Goal: Transaction & Acquisition: Purchase product/service

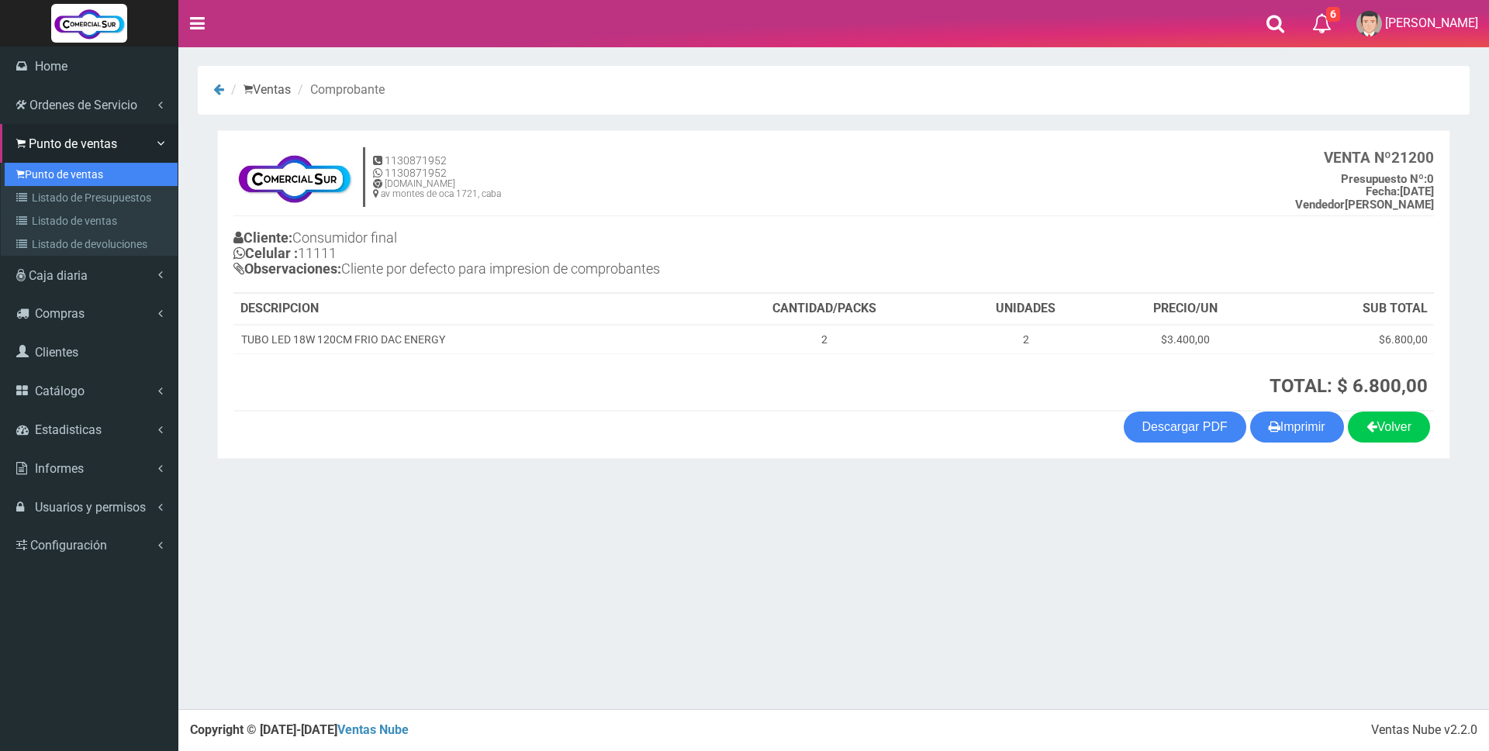
click at [57, 174] on link "Punto de ventas" at bounding box center [91, 174] width 173 height 23
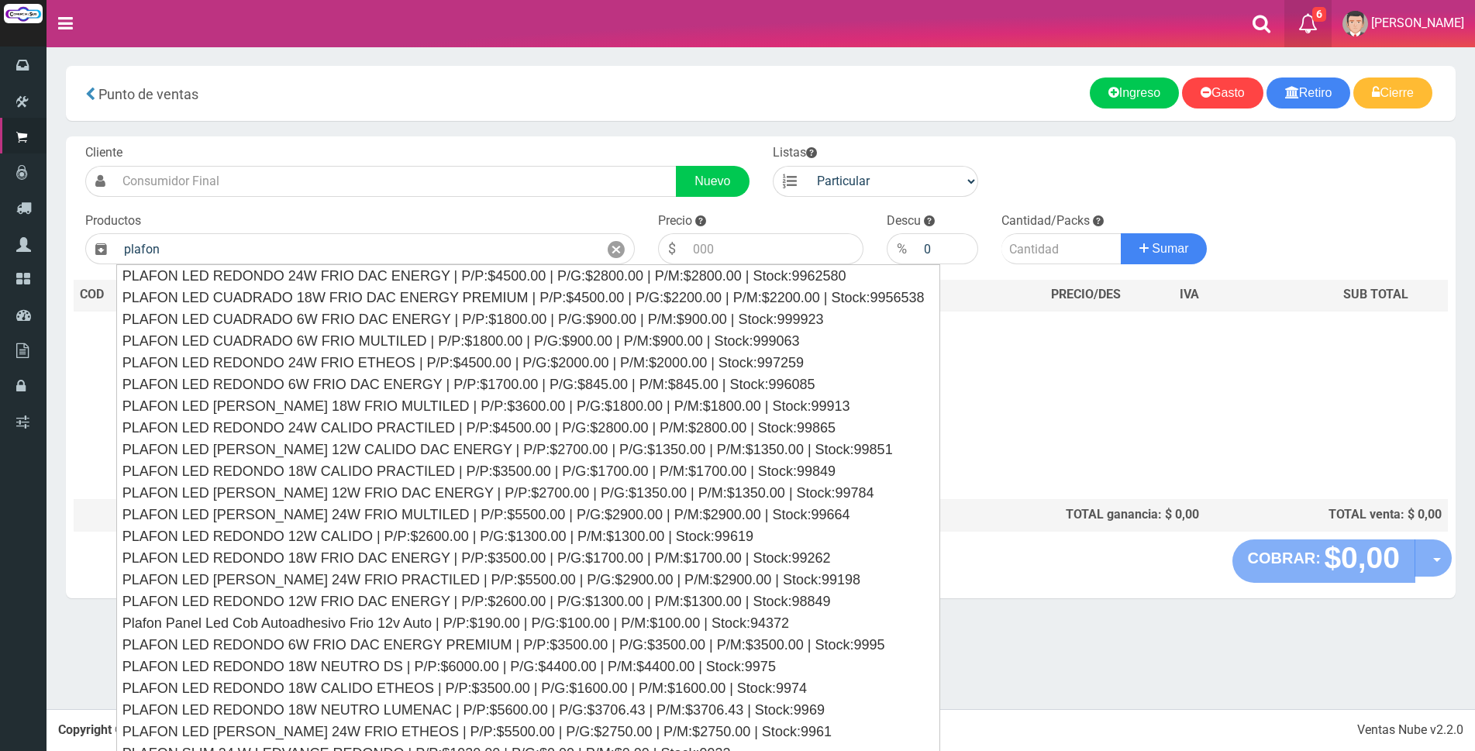
type input "plafon"
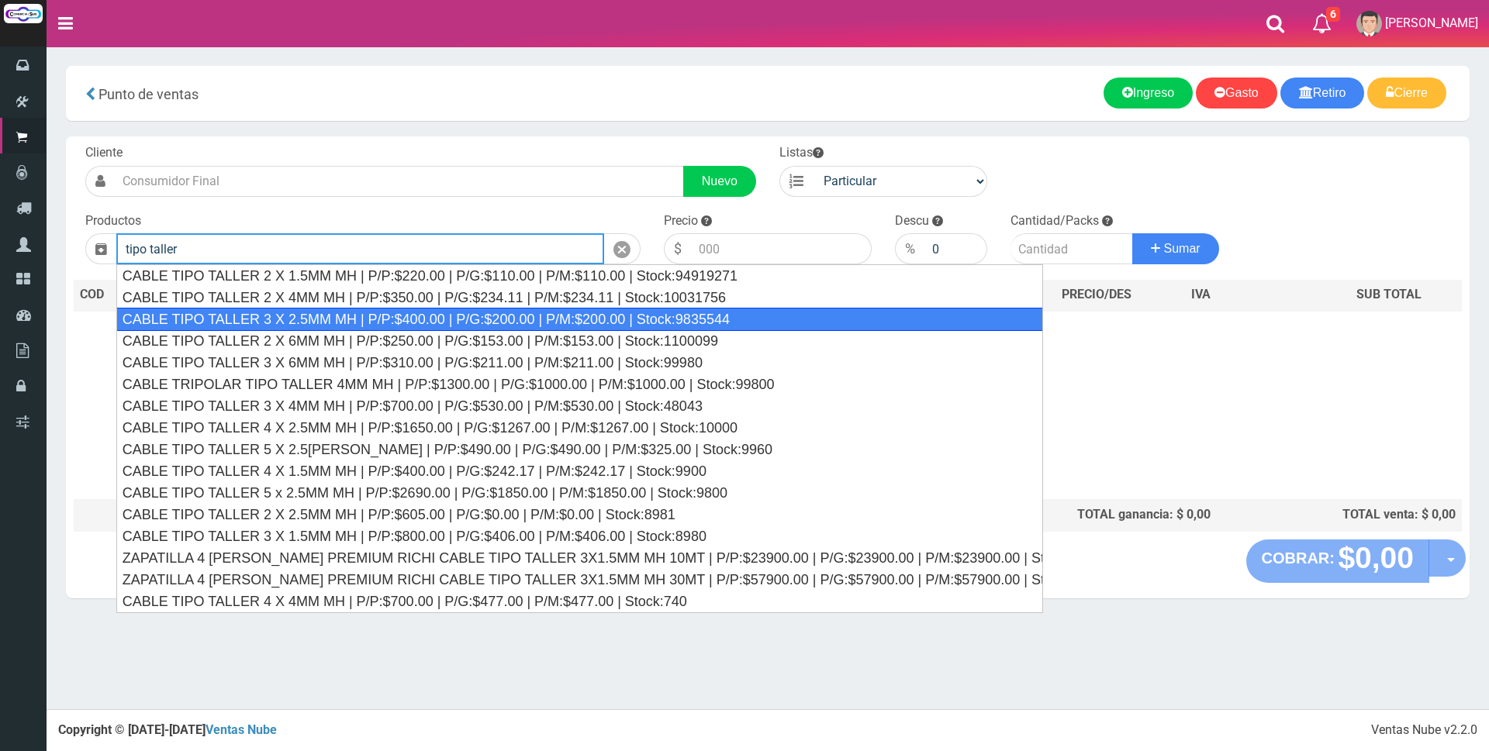
click at [310, 323] on div "CABLE TIPO TALLER 3 X 2.5MM MH | P/P:$400.00 | P/G:$200.00 | P/M:$200.00 | Stoc…" at bounding box center [579, 319] width 927 height 23
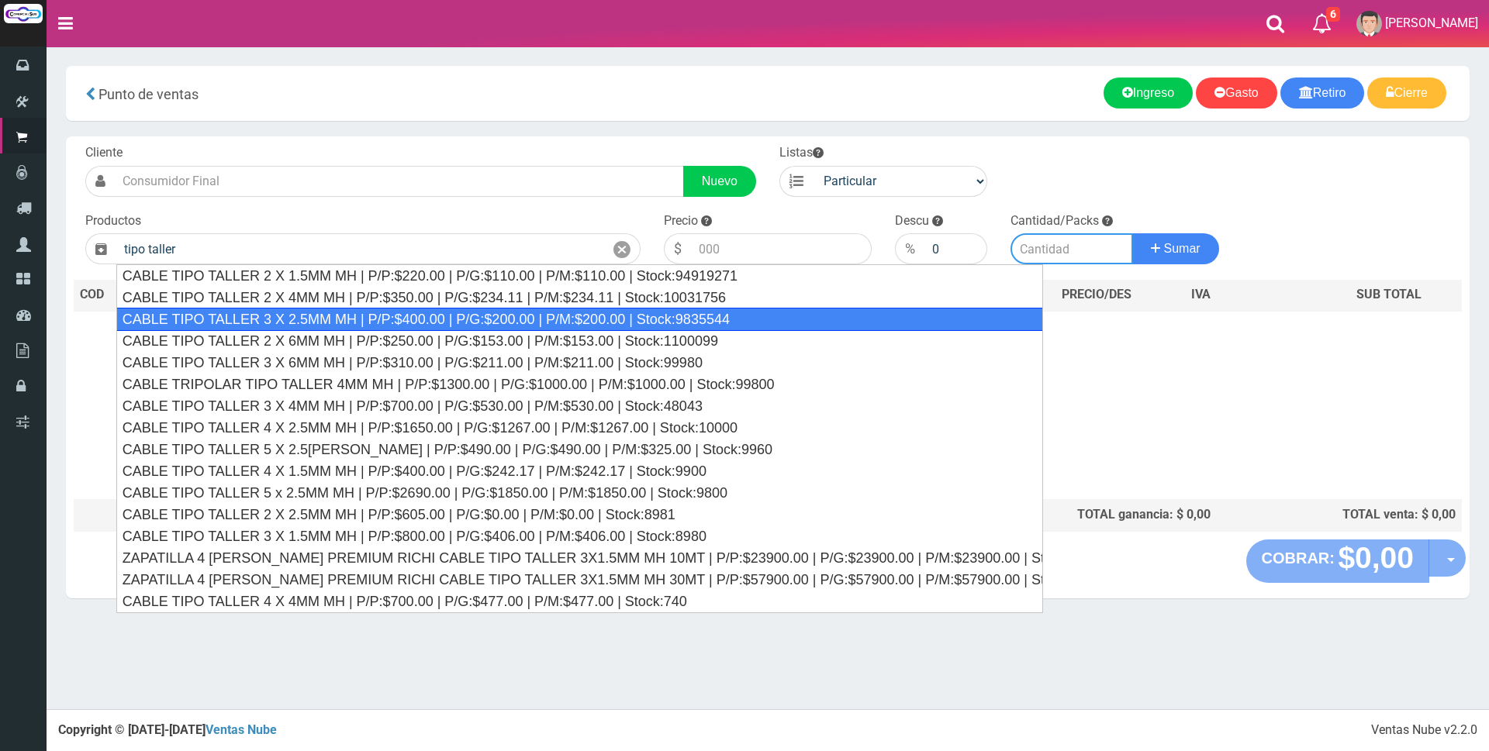
type input "CABLE TIPO TALLER 3 X 2.5MM MH | P/P:$400.00 | P/G:$200.00 | P/M:$200.00 | Stoc…"
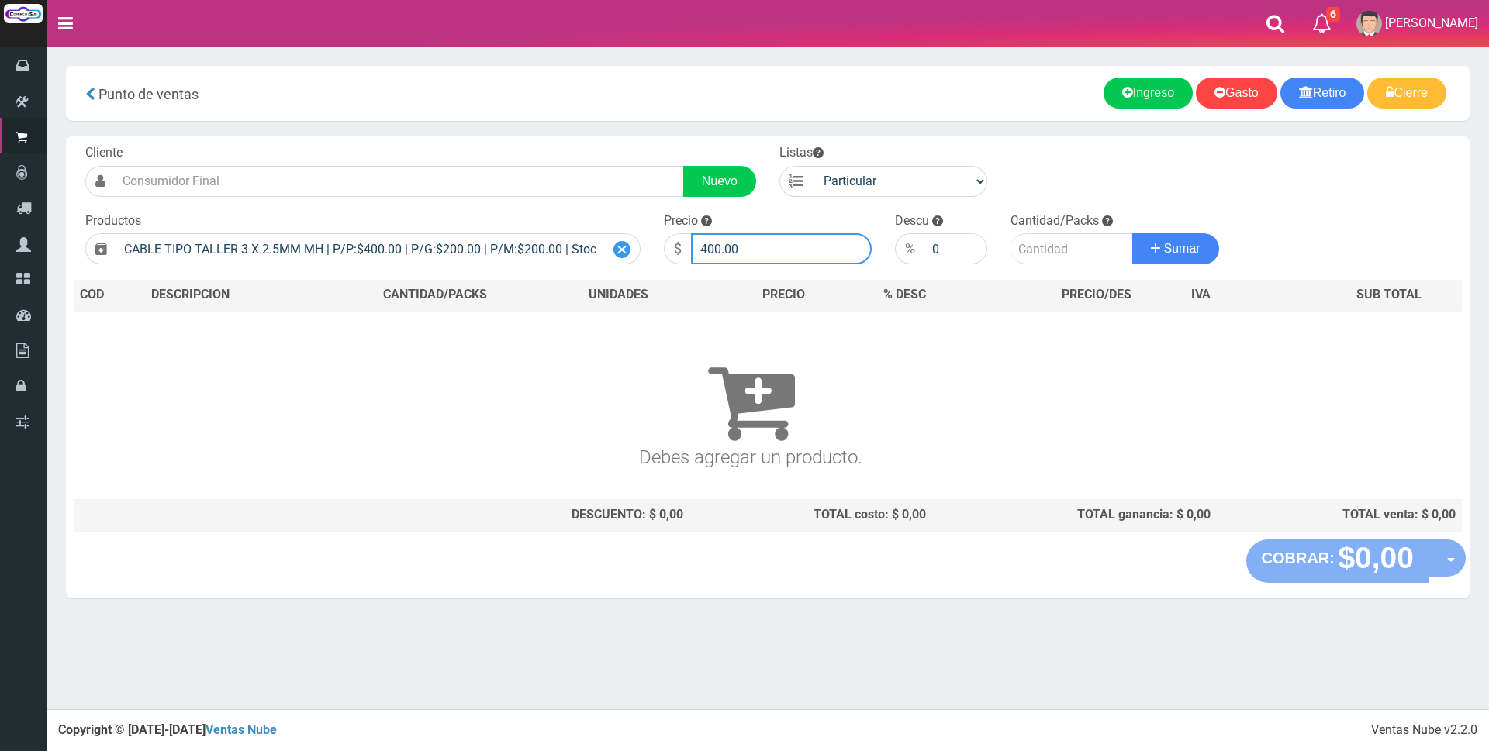
drag, startPoint x: 761, startPoint y: 243, endPoint x: 616, endPoint y: 259, distance: 145.9
click at [608, 144] on form "Cliente Nuevo Listas Particular Gremio Mayoristas" at bounding box center [768, 144] width 1388 height 0
type input "2700"
type input "5"
click at [1132, 233] on button "Sumar" at bounding box center [1175, 248] width 87 height 31
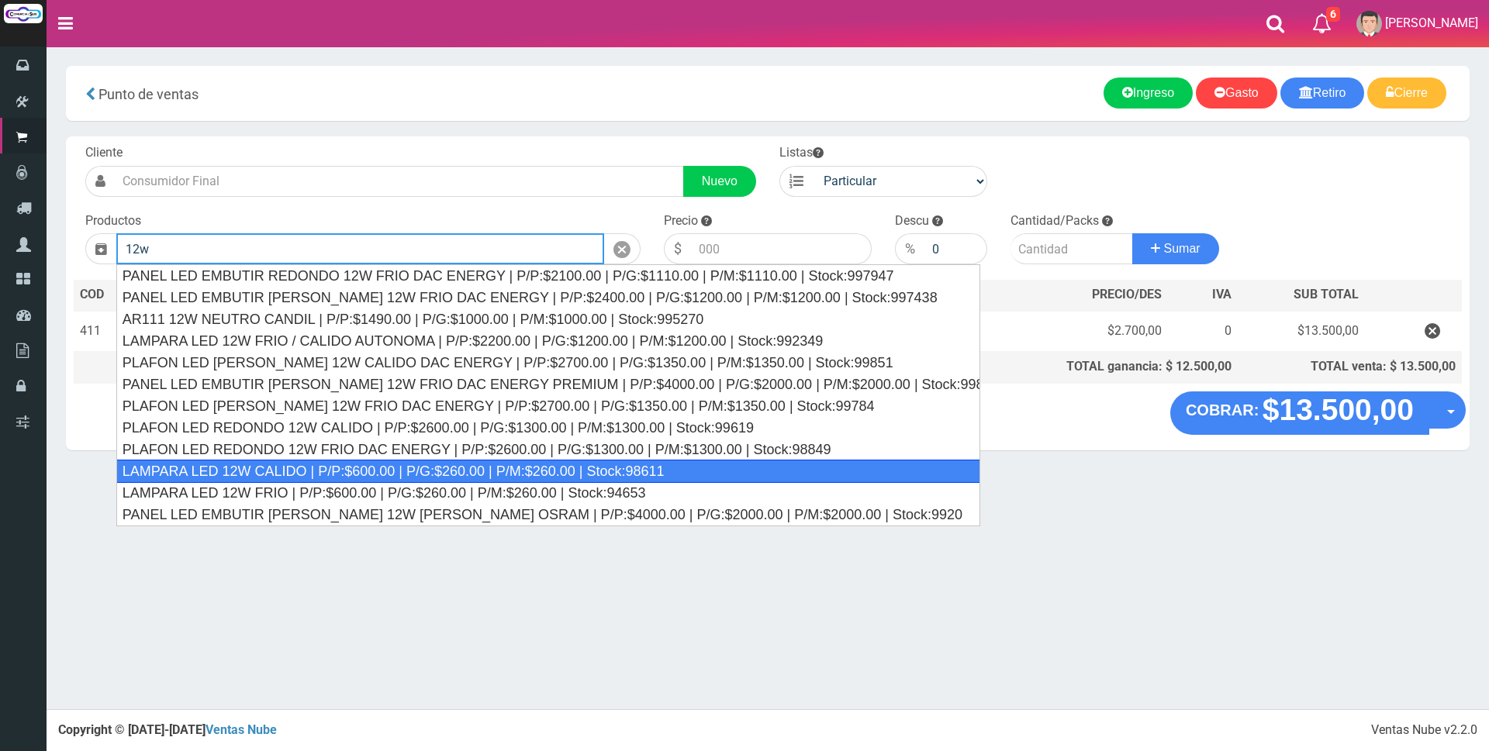
click at [357, 462] on div "LAMPARA LED 12W CALIDO | P/P:$600.00 | P/G:$260.00 | P/M:$260.00 | Stock:98611" at bounding box center [548, 471] width 864 height 23
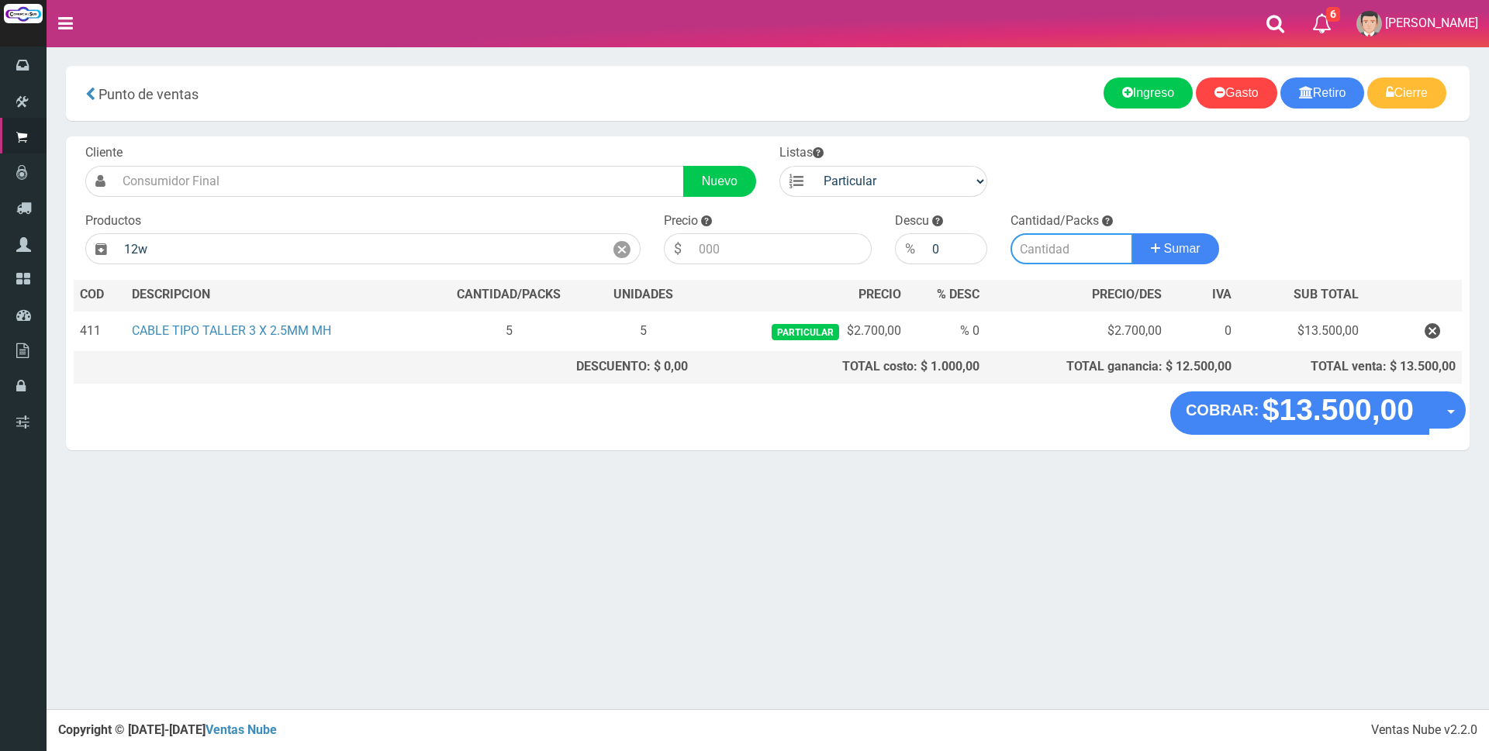
type input "LAMPARA LED 12W CALIDO | P/P:$600.00 | P/G:$260.00 | P/M:$260.00 | Stock:98611"
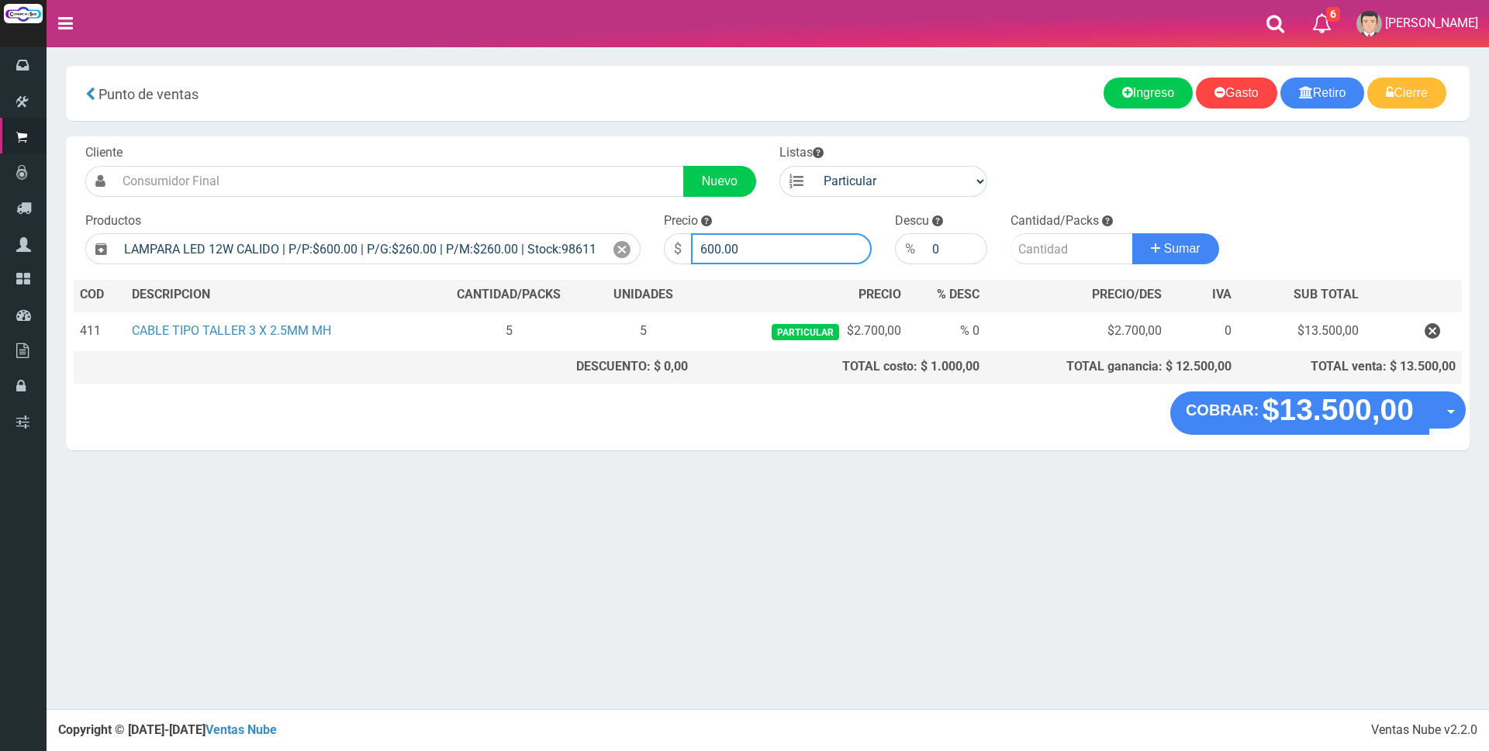
drag, startPoint x: 764, startPoint y: 243, endPoint x: 350, endPoint y: 275, distance: 415.3
click at [352, 275] on div "Cliente Nuevo Listas Particular Gremio Mayoristas Productos 0" at bounding box center [767, 263] width 1403 height 255
type input "2700"
type input "2"
click at [1132, 233] on button "Sumar" at bounding box center [1175, 248] width 87 height 31
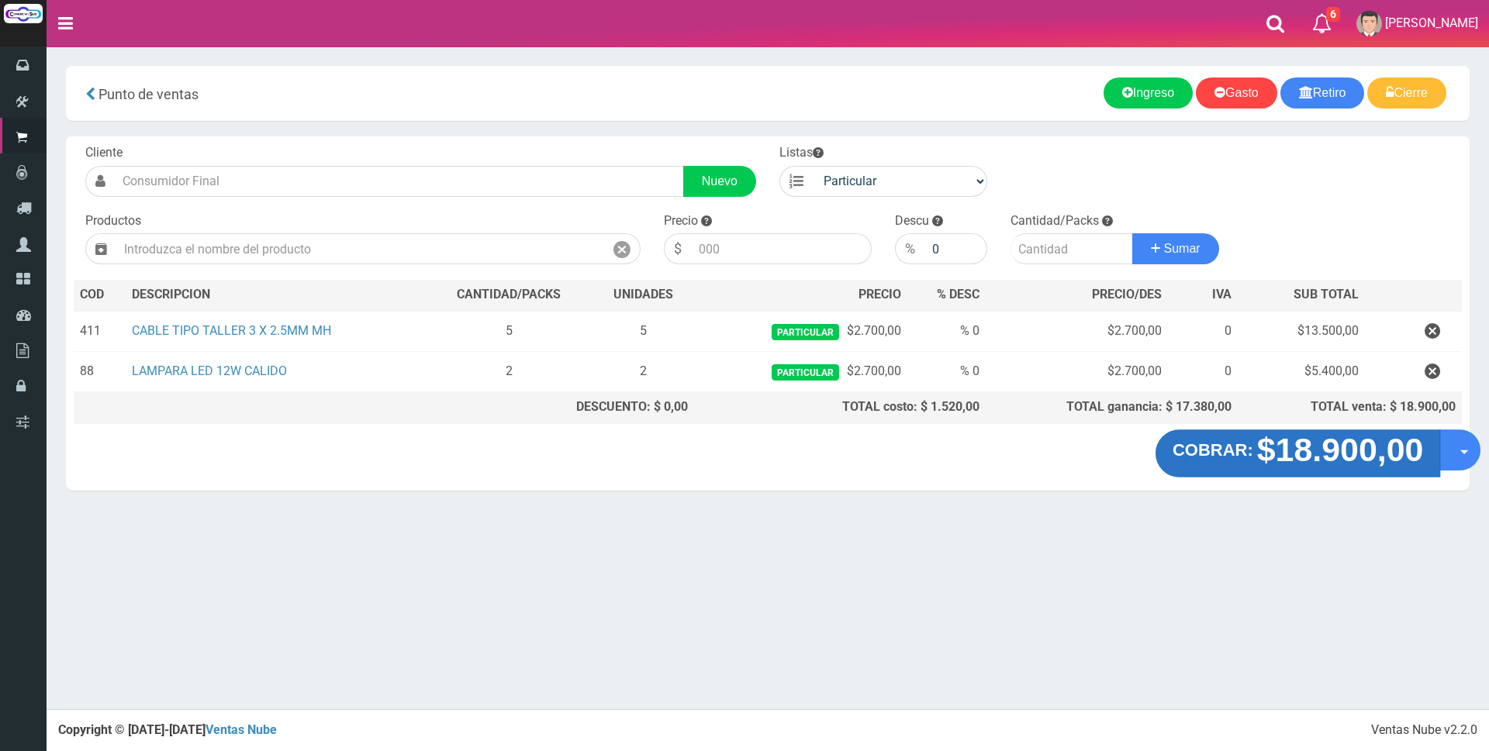
click at [1268, 449] on strong "$18.900,00" at bounding box center [1340, 450] width 167 height 36
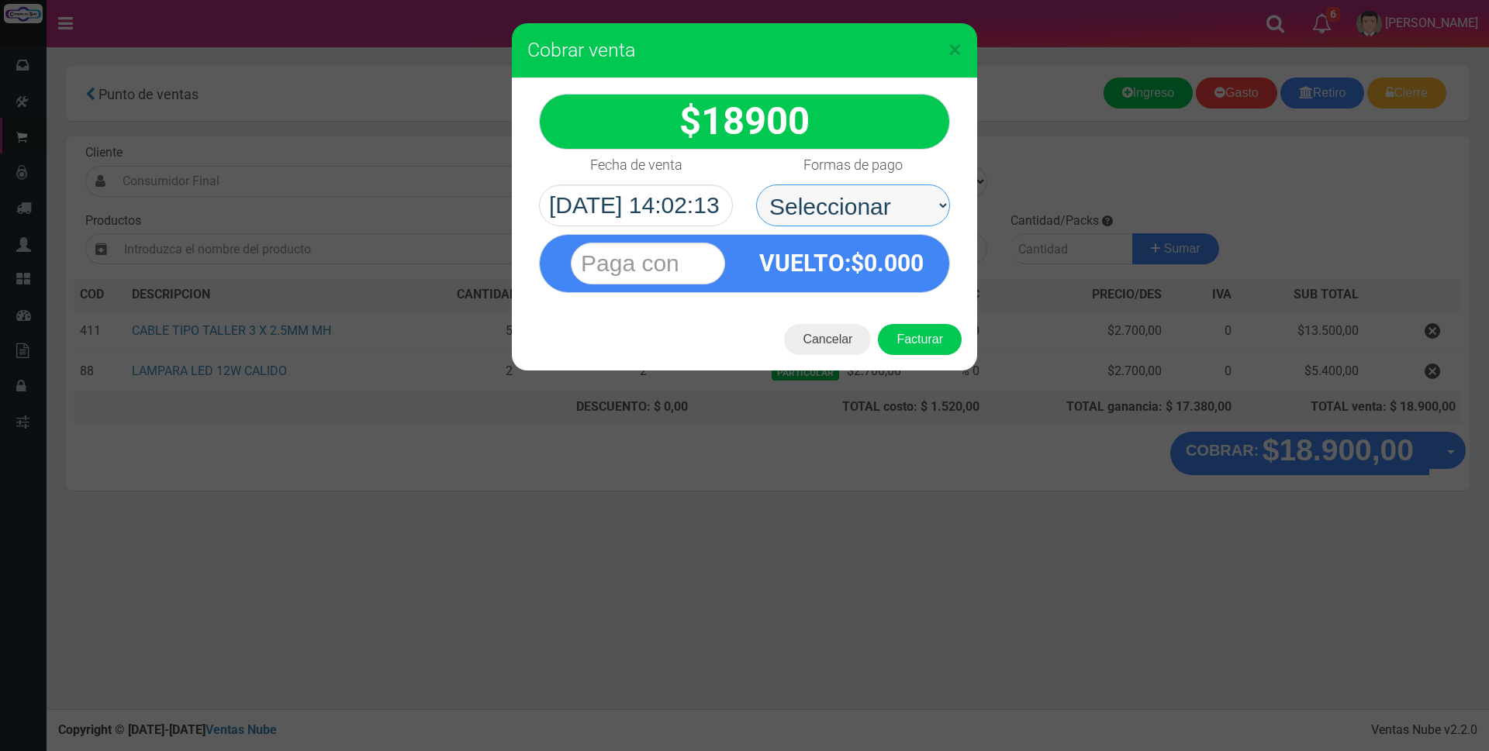
click at [885, 198] on select "Seleccionar Efectivo Tarjeta de Crédito Depósito Débito" at bounding box center [853, 206] width 194 height 42
select select "Efectivo"
click at [756, 185] on select "Seleccionar Efectivo Tarjeta de Crédito Depósito Débito" at bounding box center [853, 206] width 194 height 42
click at [704, 263] on input "text" at bounding box center [648, 264] width 154 height 42
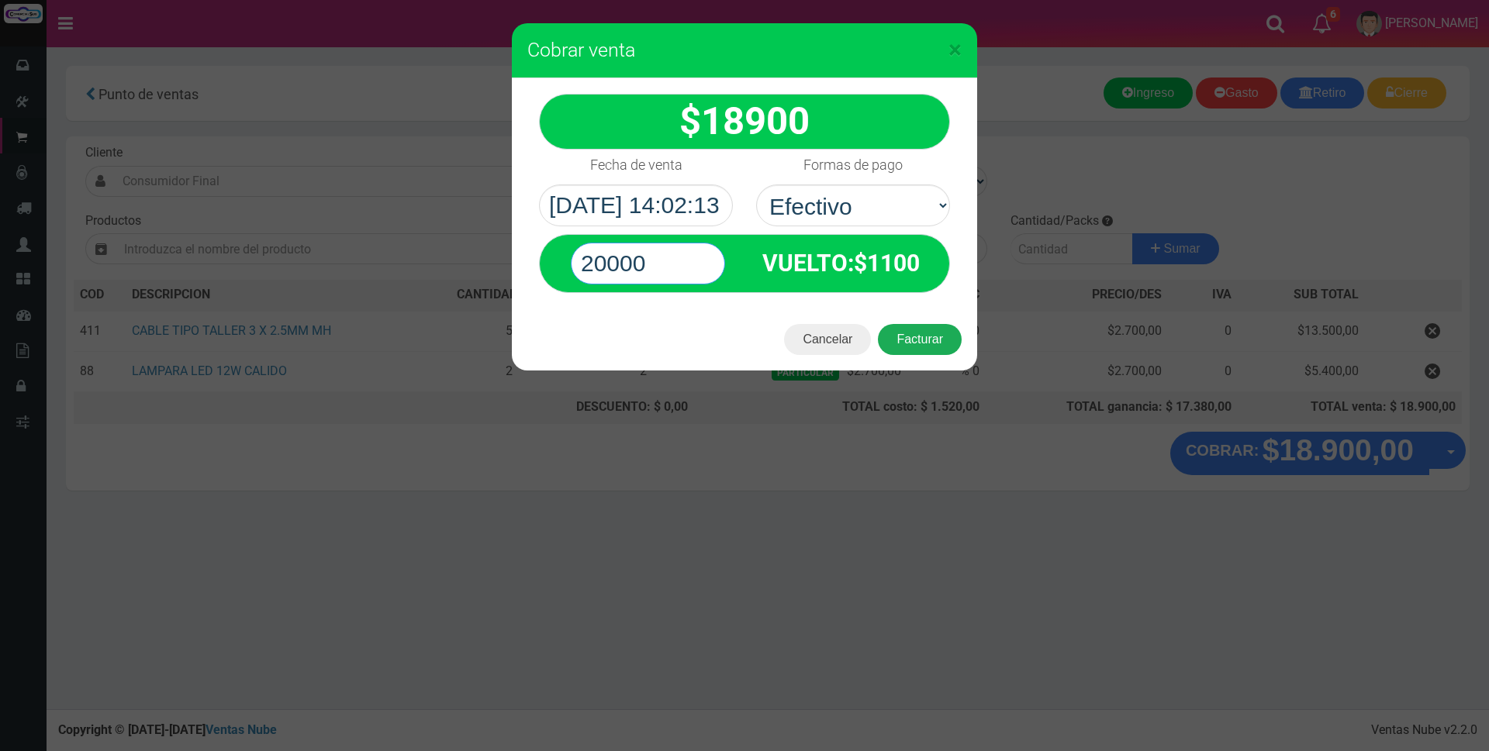
type input "20000"
click at [938, 338] on button "Facturar" at bounding box center [920, 339] width 84 height 31
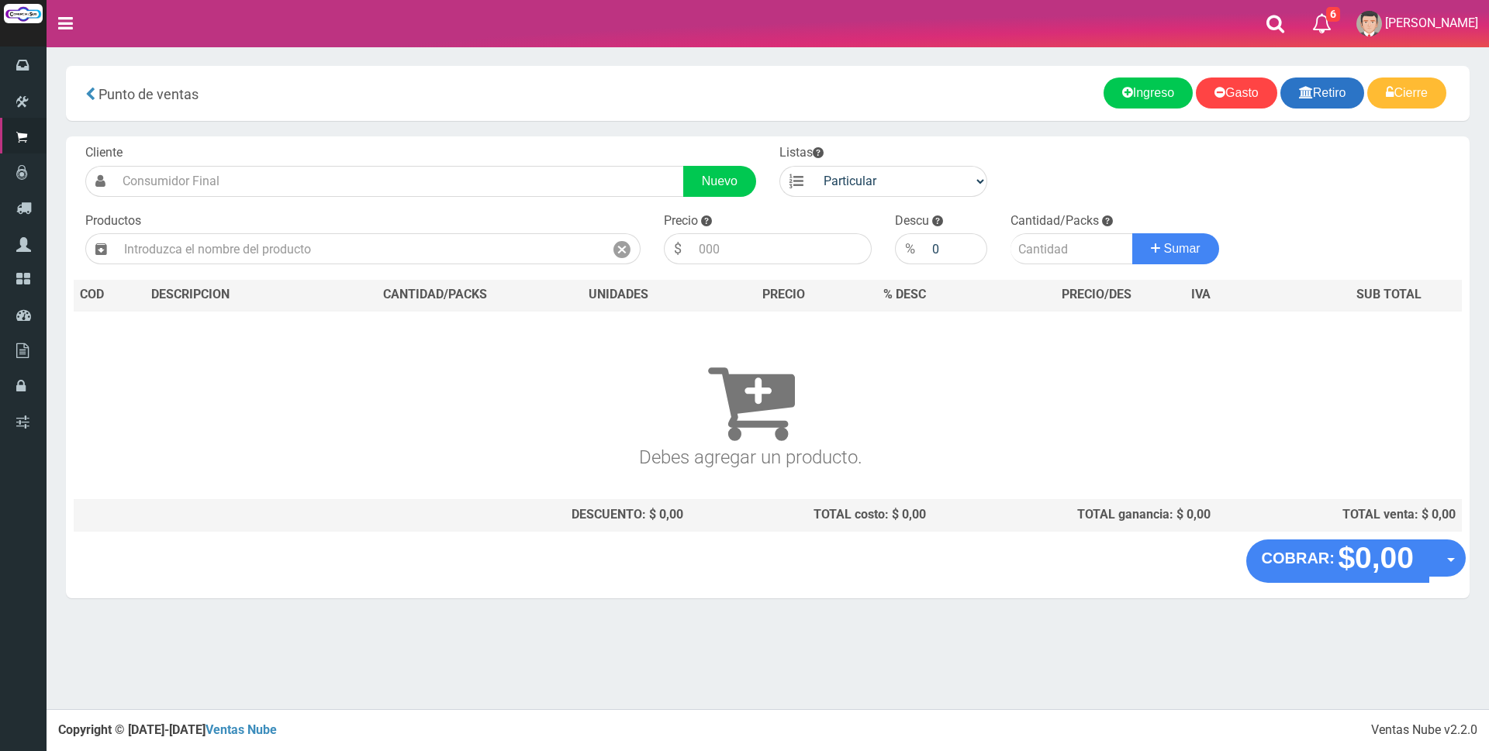
click at [1304, 100] on icon at bounding box center [1306, 92] width 14 height 22
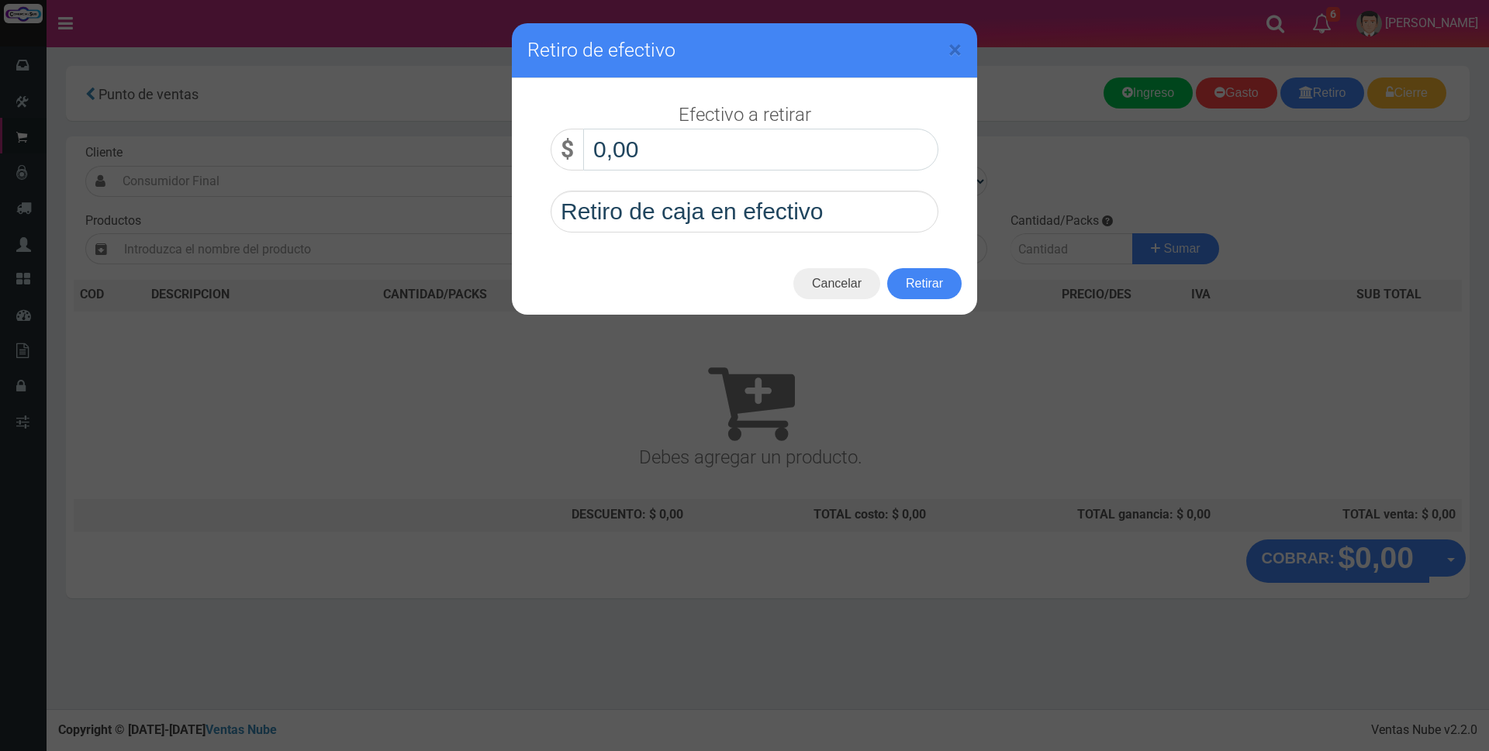
click at [847, 149] on input "0,00" at bounding box center [760, 150] width 355 height 42
type input "50.000,00"
click at [923, 289] on button "Retirar" at bounding box center [924, 283] width 74 height 31
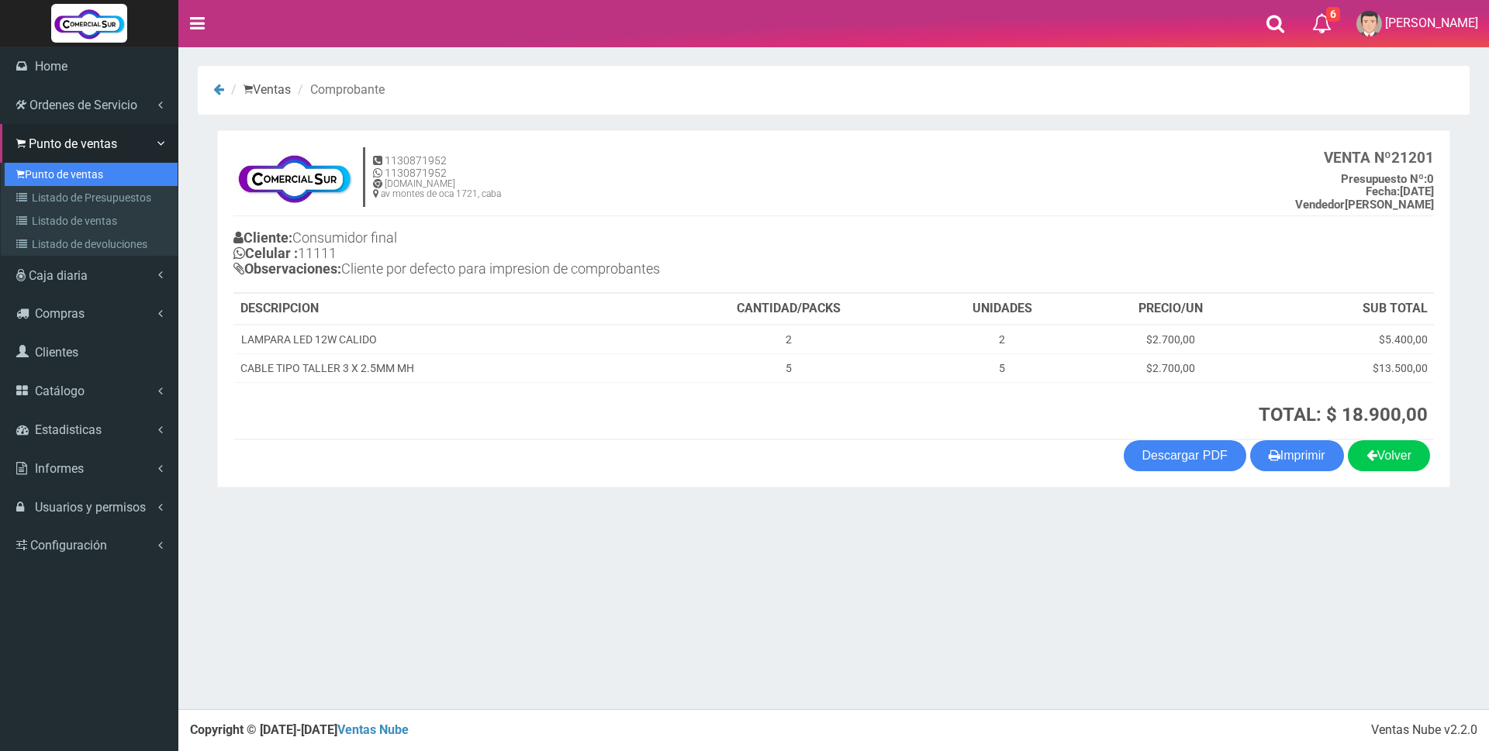
click at [57, 174] on link "Punto de ventas" at bounding box center [91, 174] width 173 height 23
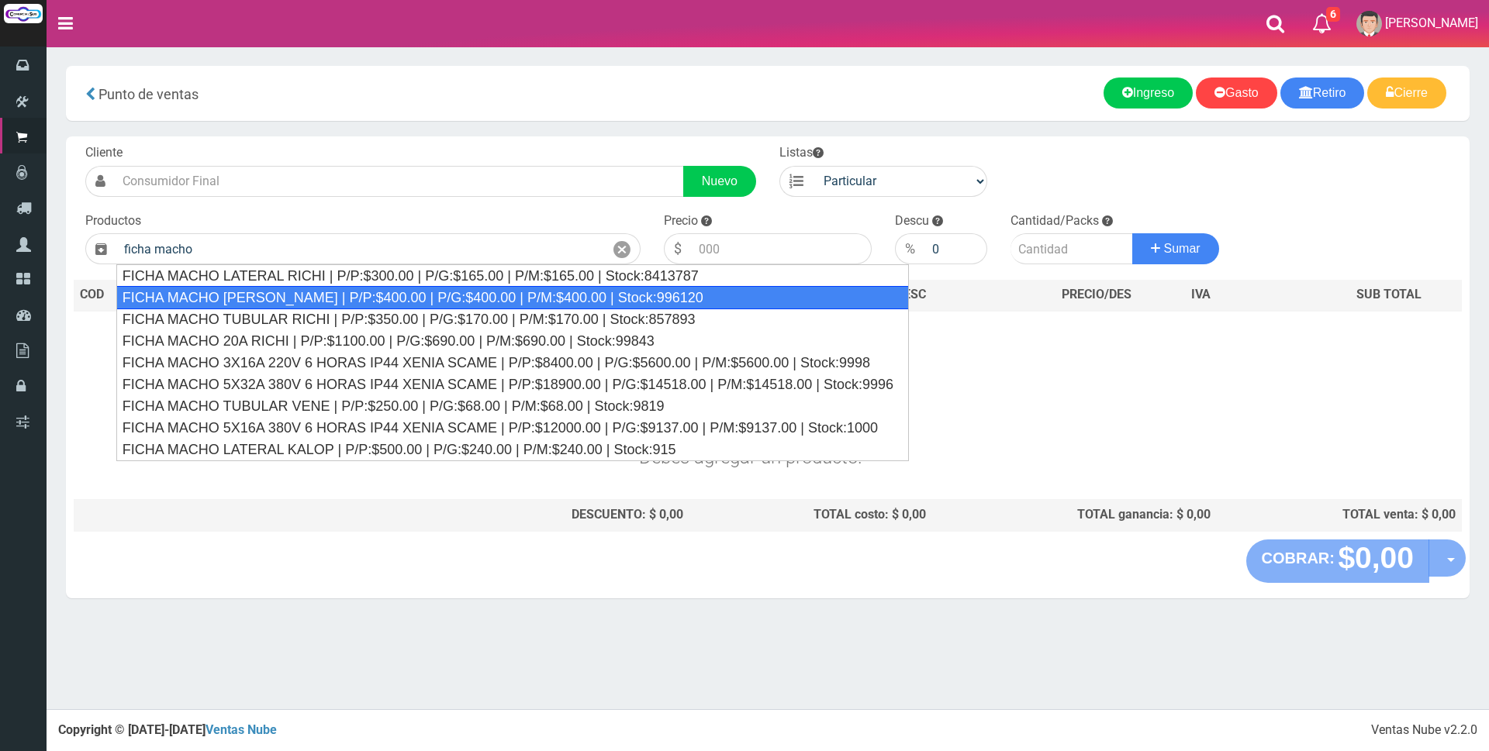
click at [368, 291] on div "FICHA MACHO VELADOR RICHI | P/P:$400.00 | P/G:$400.00 | P/M:$400.00 | Stock:996…" at bounding box center [512, 297] width 792 height 23
type input "FICHA MACHO VELADOR RICHI | P/P:$400.00 | P/G:$400.00 | P/M:$400.00 | Stock:996…"
type input "400.00"
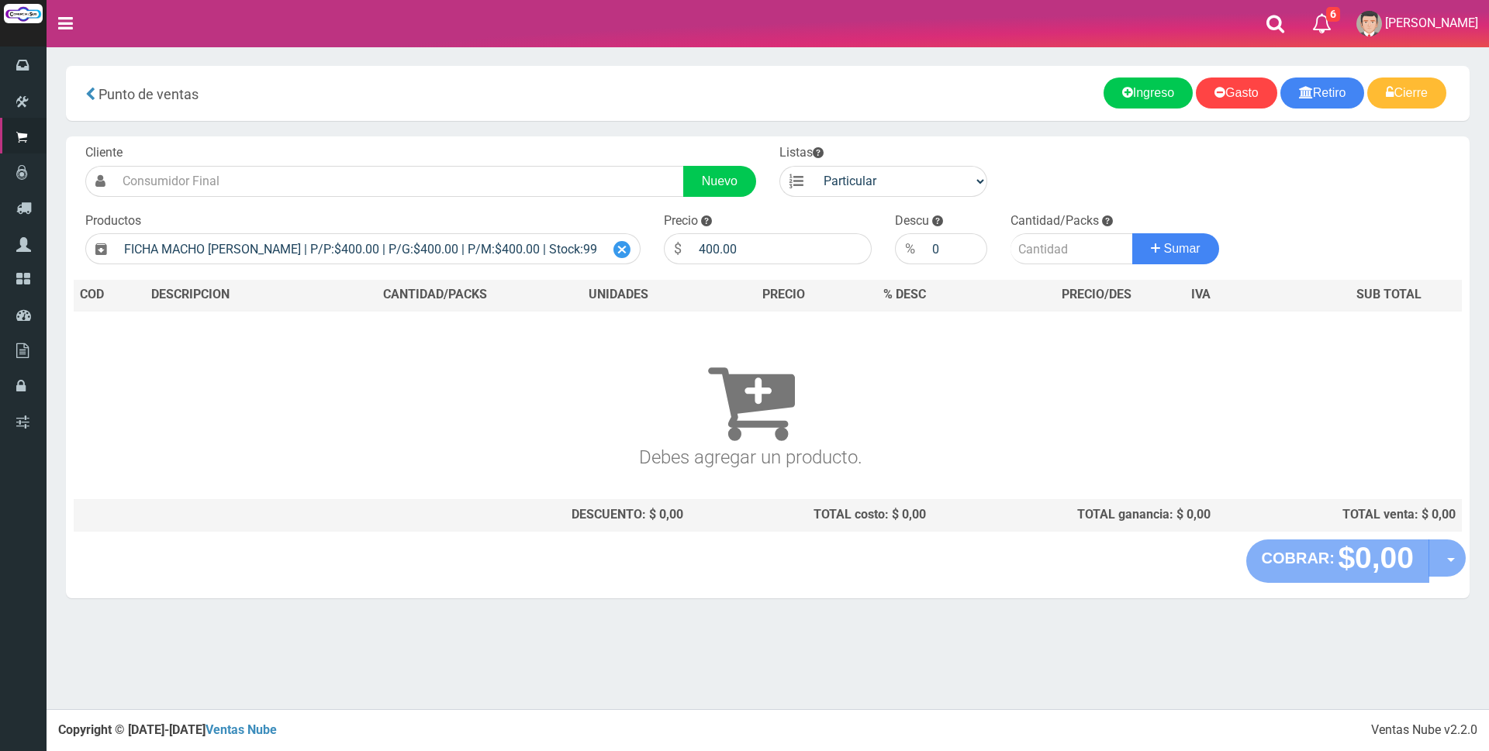
click at [616, 246] on icon at bounding box center [621, 250] width 17 height 22
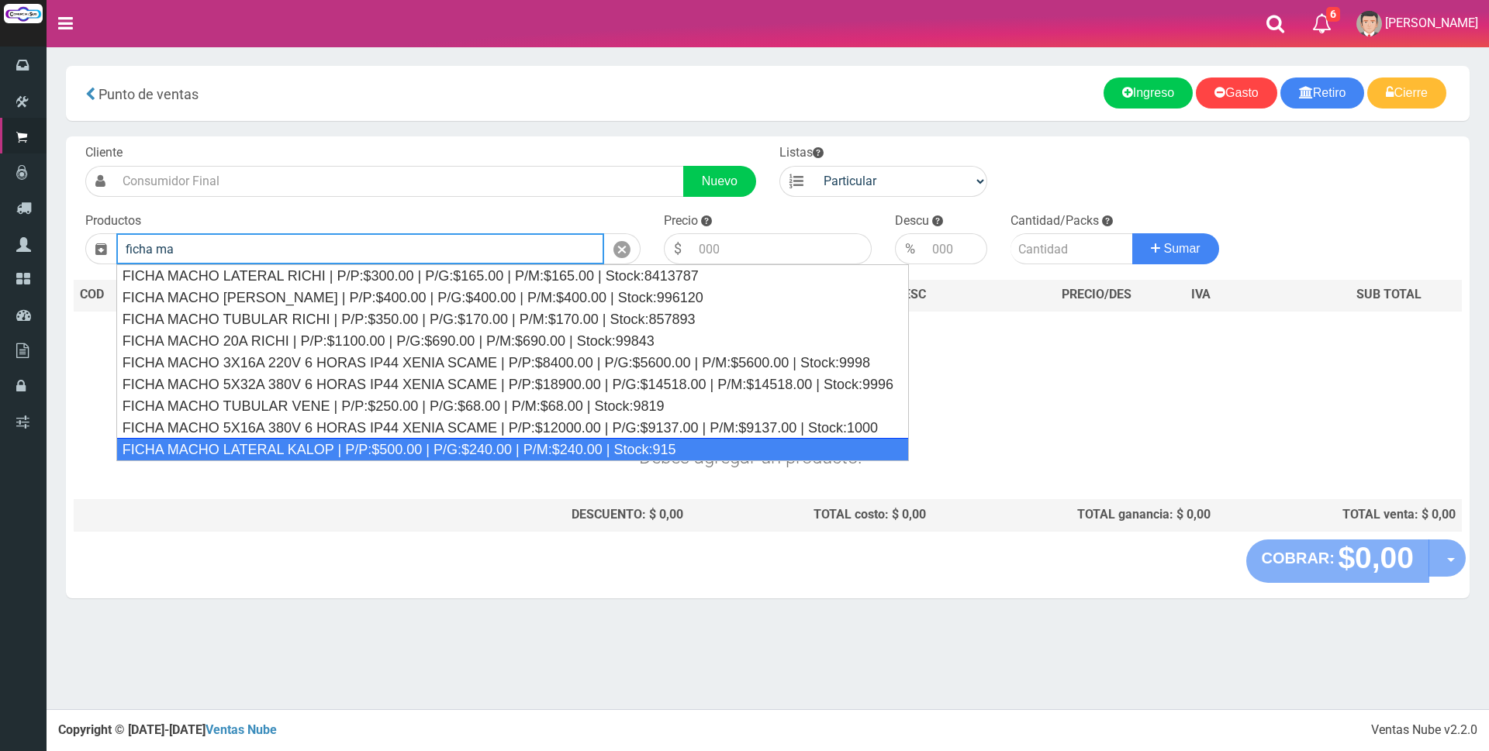
click at [579, 445] on div "FICHA MACHO LATERAL KALOP | P/P:$500.00 | P/G:$240.00 | P/M:$240.00 | Stock:915" at bounding box center [512, 449] width 792 height 23
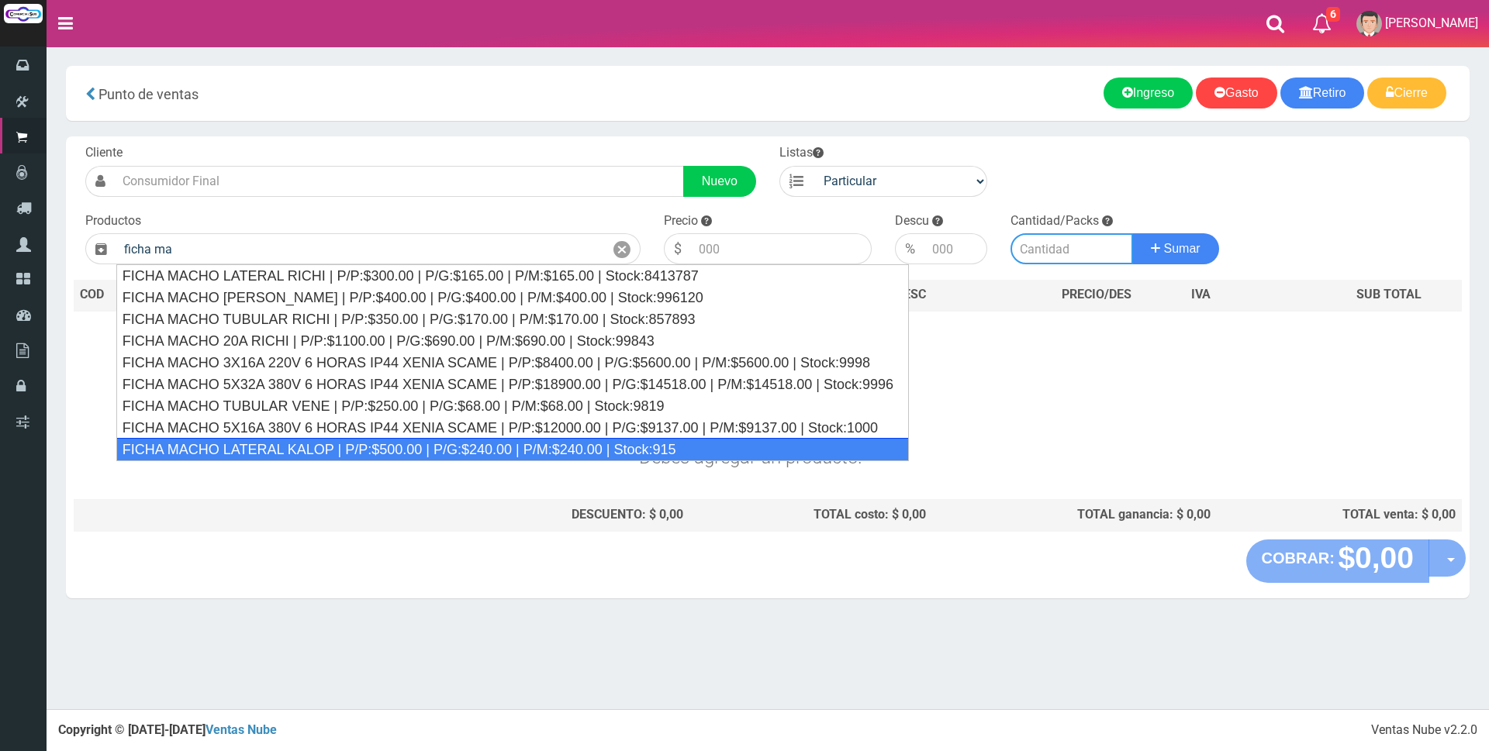
type input "FICHA MACHO LATERAL KALOP | P/P:$500.00 | P/G:$240.00 | P/M:$240.00 | Stock:915"
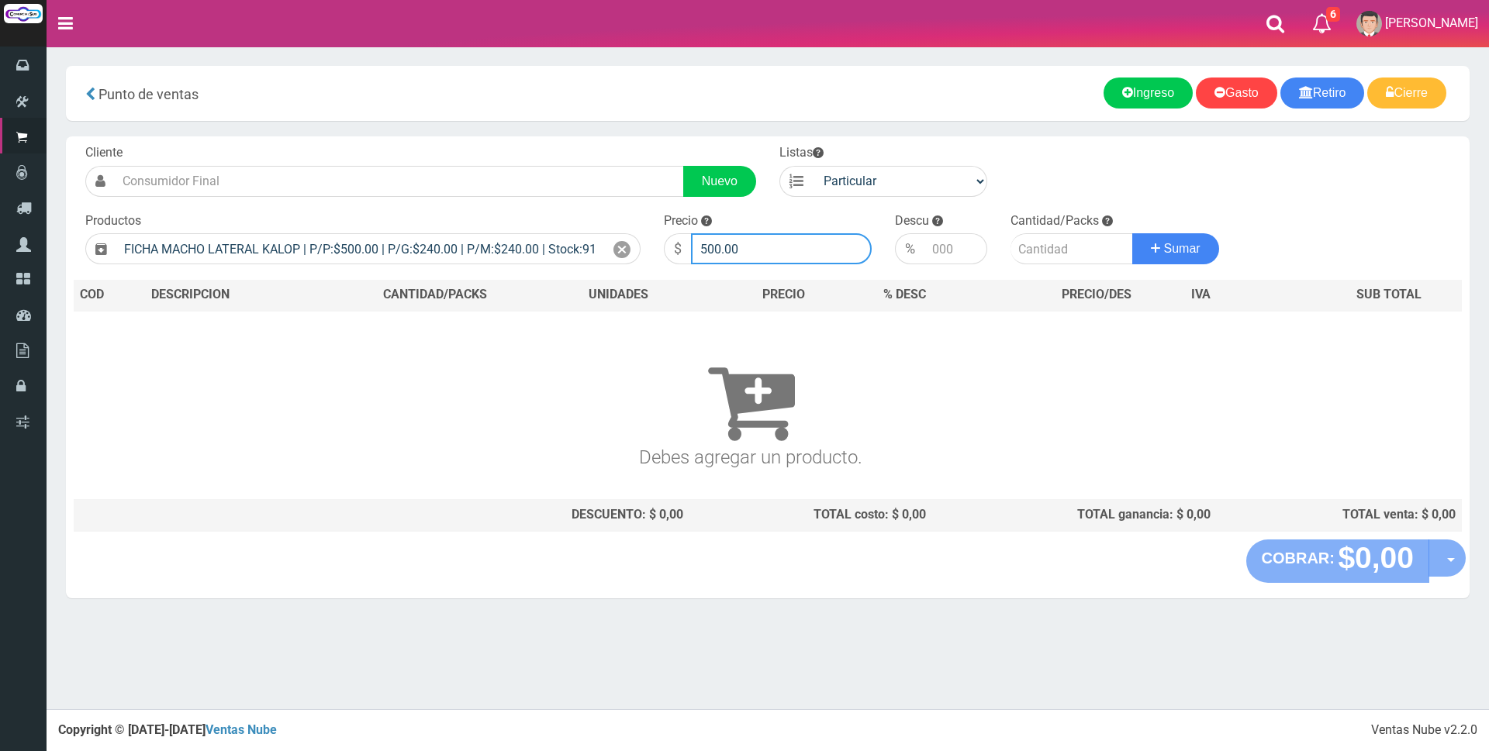
click at [779, 256] on input "500.00" at bounding box center [781, 248] width 181 height 31
type input "5"
type input "2500"
click at [1030, 245] on input "number" at bounding box center [1071, 248] width 123 height 31
type input "2"
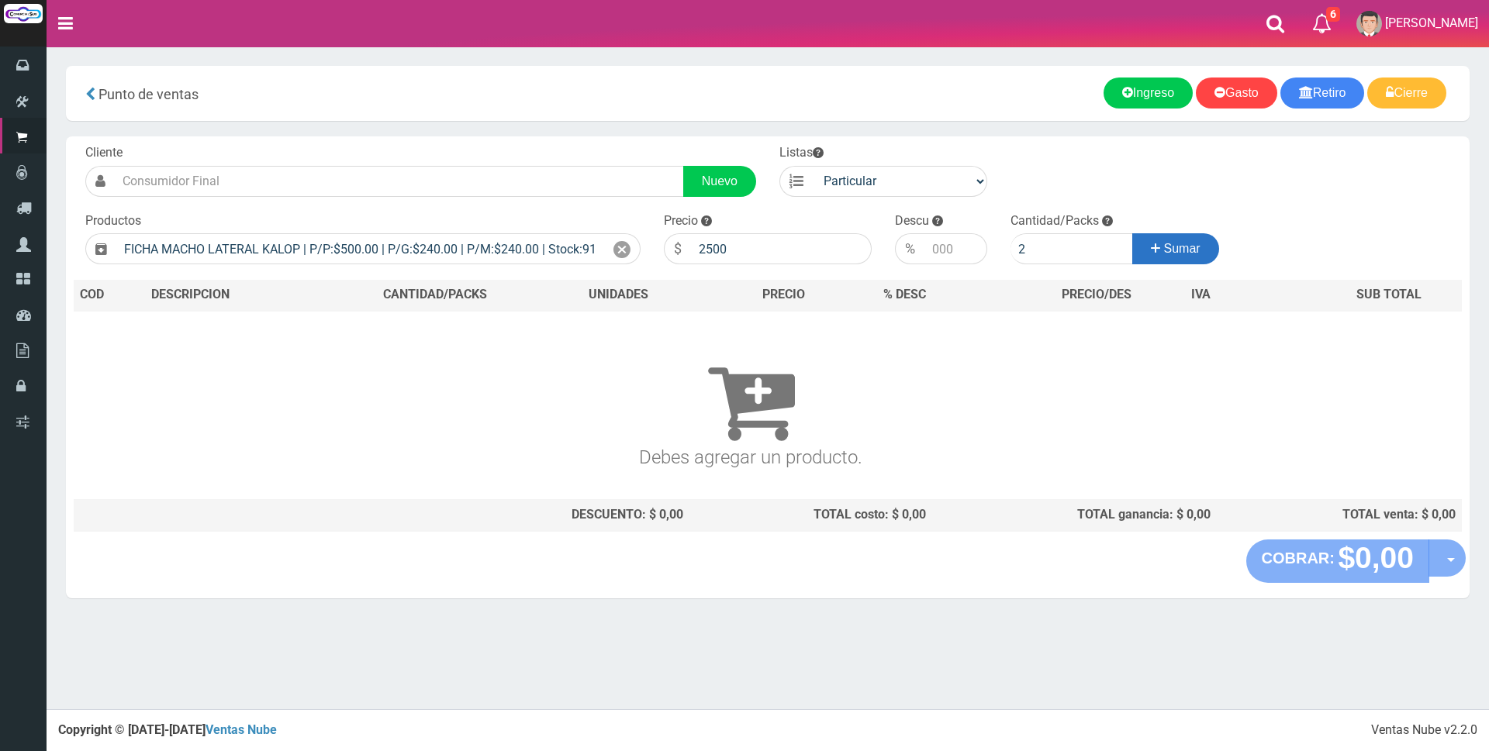
click at [1178, 257] on button "Sumar" at bounding box center [1175, 248] width 87 height 31
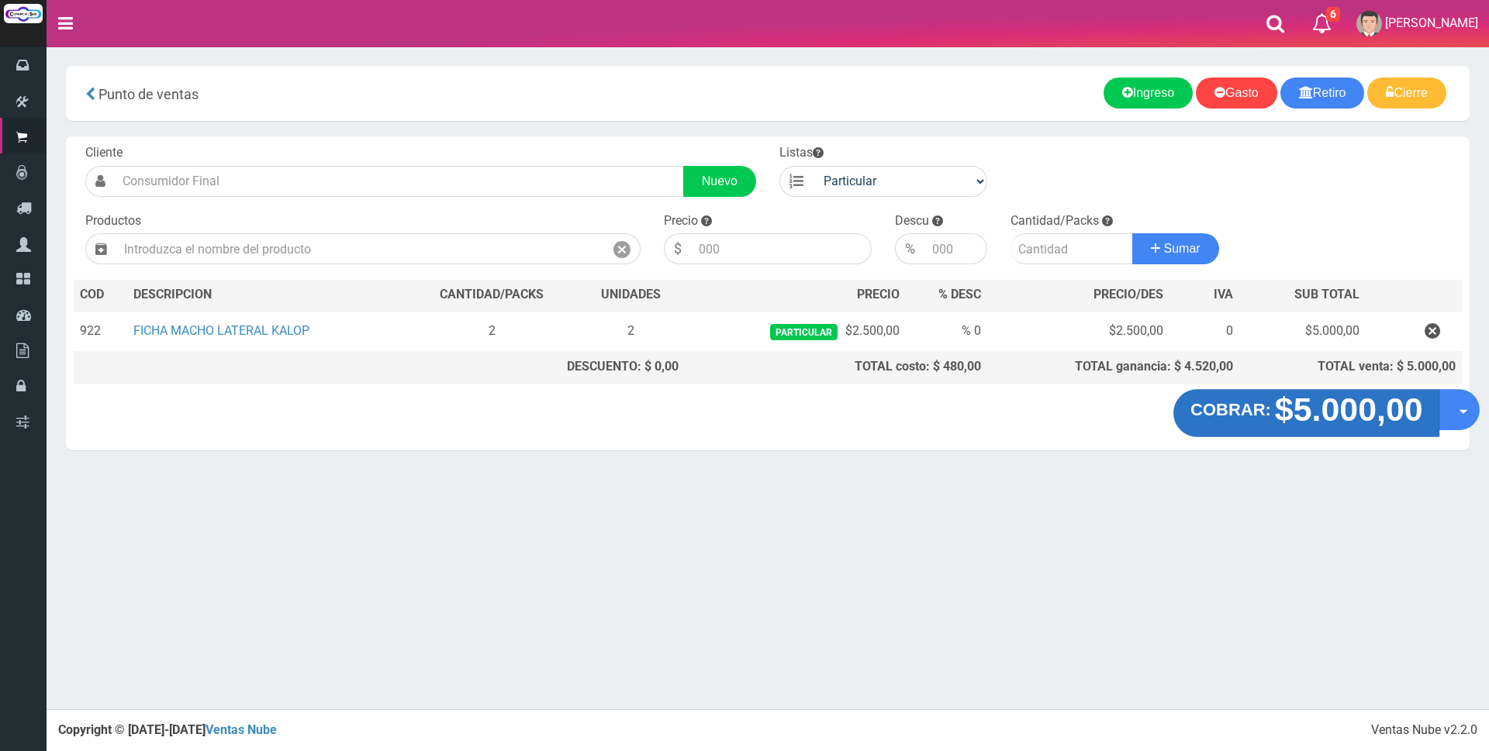
click at [1362, 429] on button "COBRAR: $5.000,00" at bounding box center [1306, 413] width 267 height 48
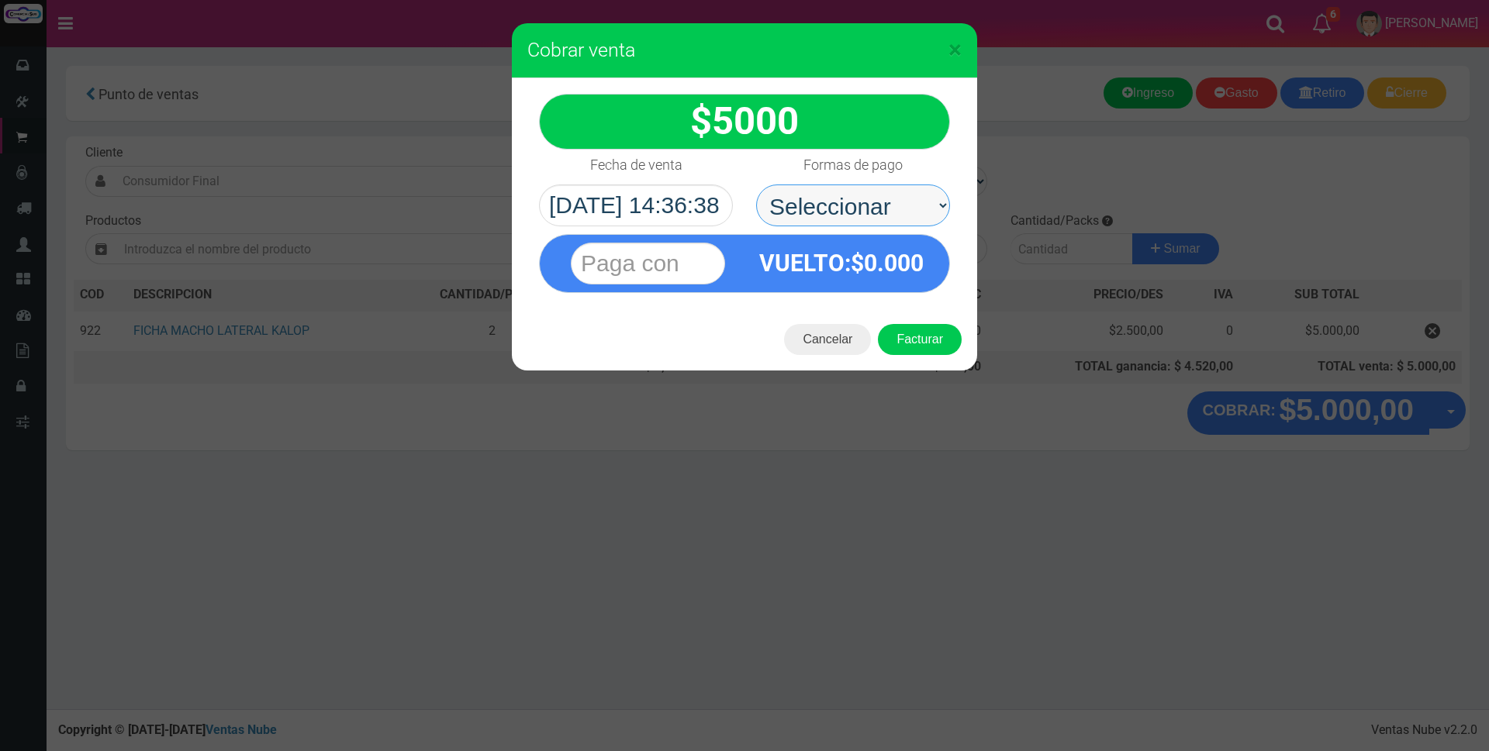
click at [893, 200] on select "Seleccionar Efectivo Tarjeta de Crédito Depósito Débito" at bounding box center [853, 206] width 194 height 42
select select "Efectivo"
click at [756, 185] on select "Seleccionar Efectivo Tarjeta de Crédito Depósito Débito" at bounding box center [853, 206] width 194 height 42
click at [657, 250] on input "text" at bounding box center [648, 264] width 154 height 42
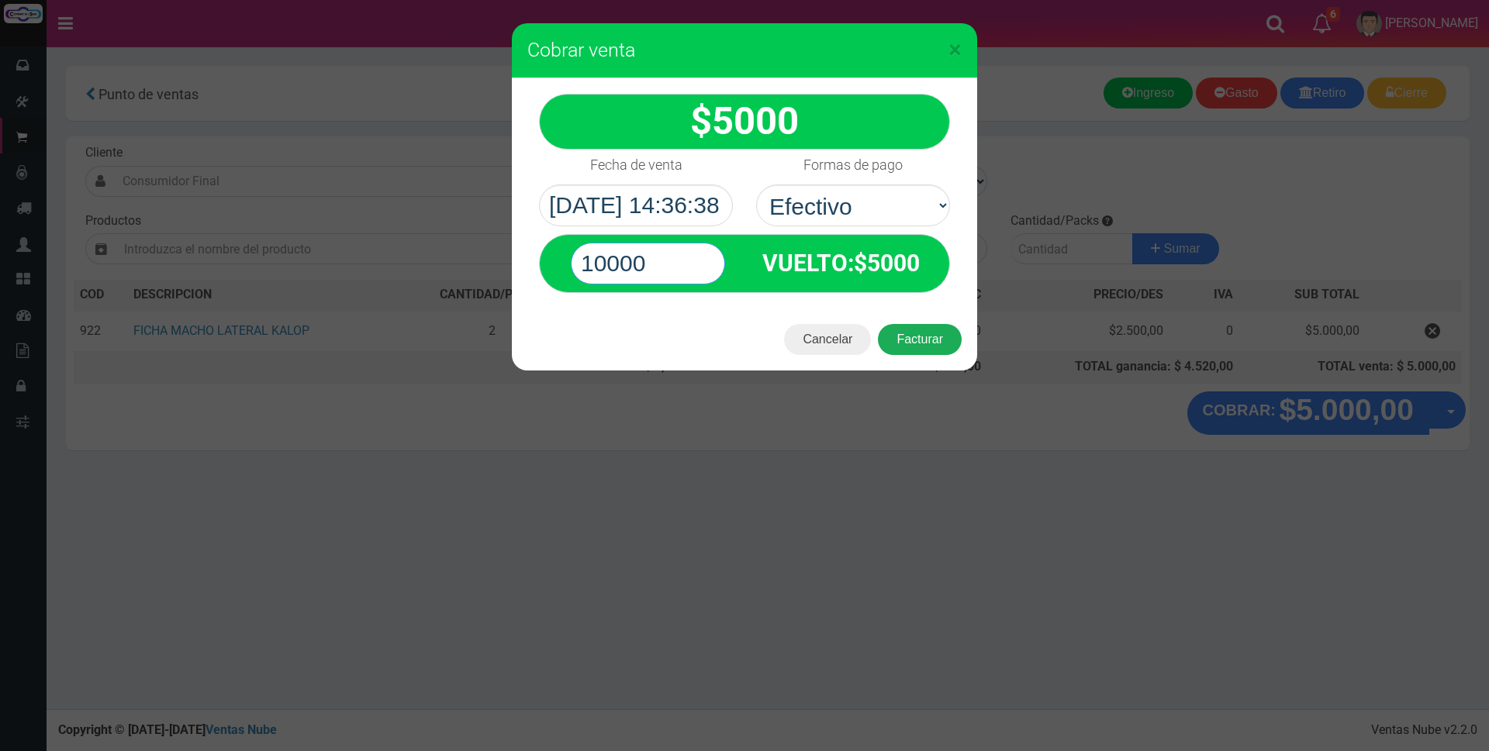
type input "10000"
click at [924, 340] on button "Facturar" at bounding box center [920, 339] width 84 height 31
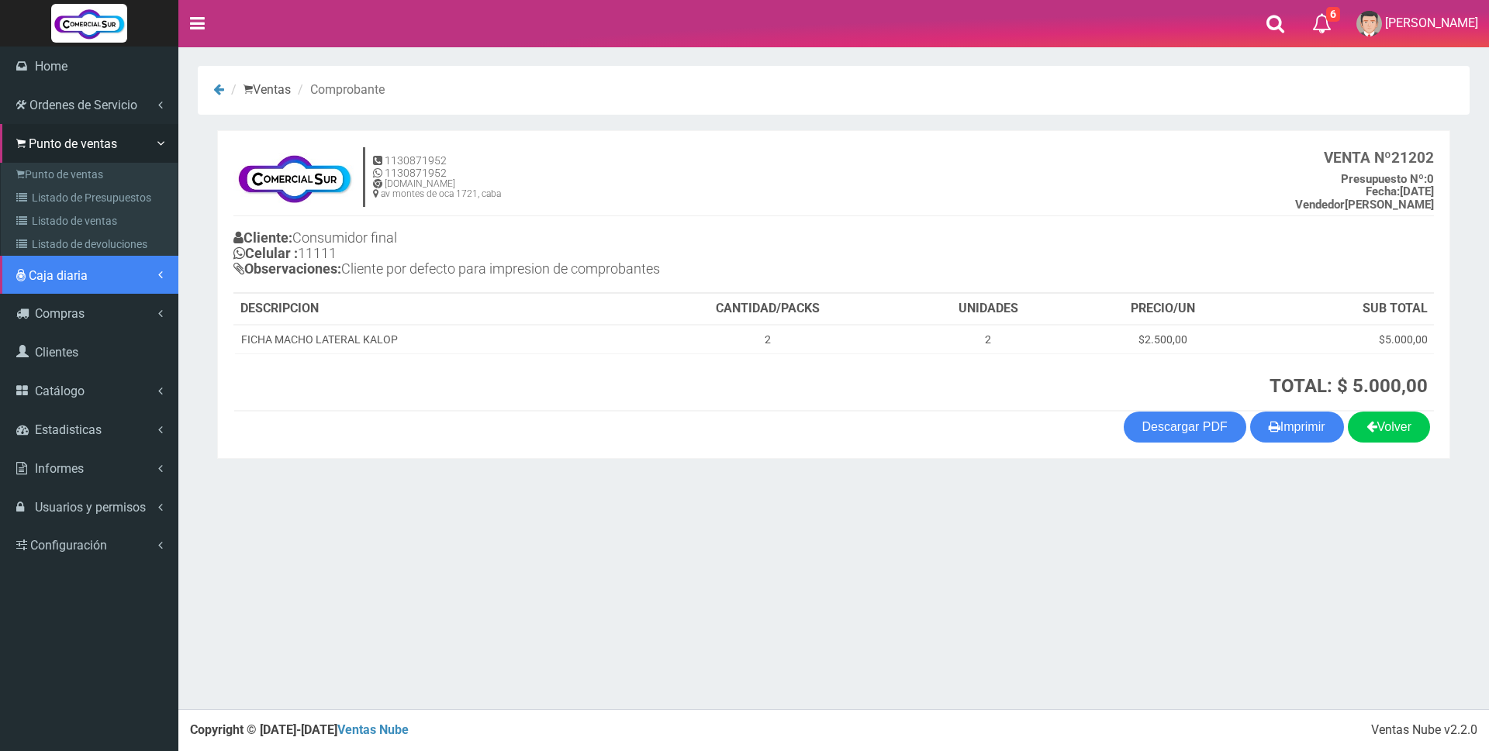
click at [73, 277] on span "Caja diaria" at bounding box center [58, 275] width 59 height 15
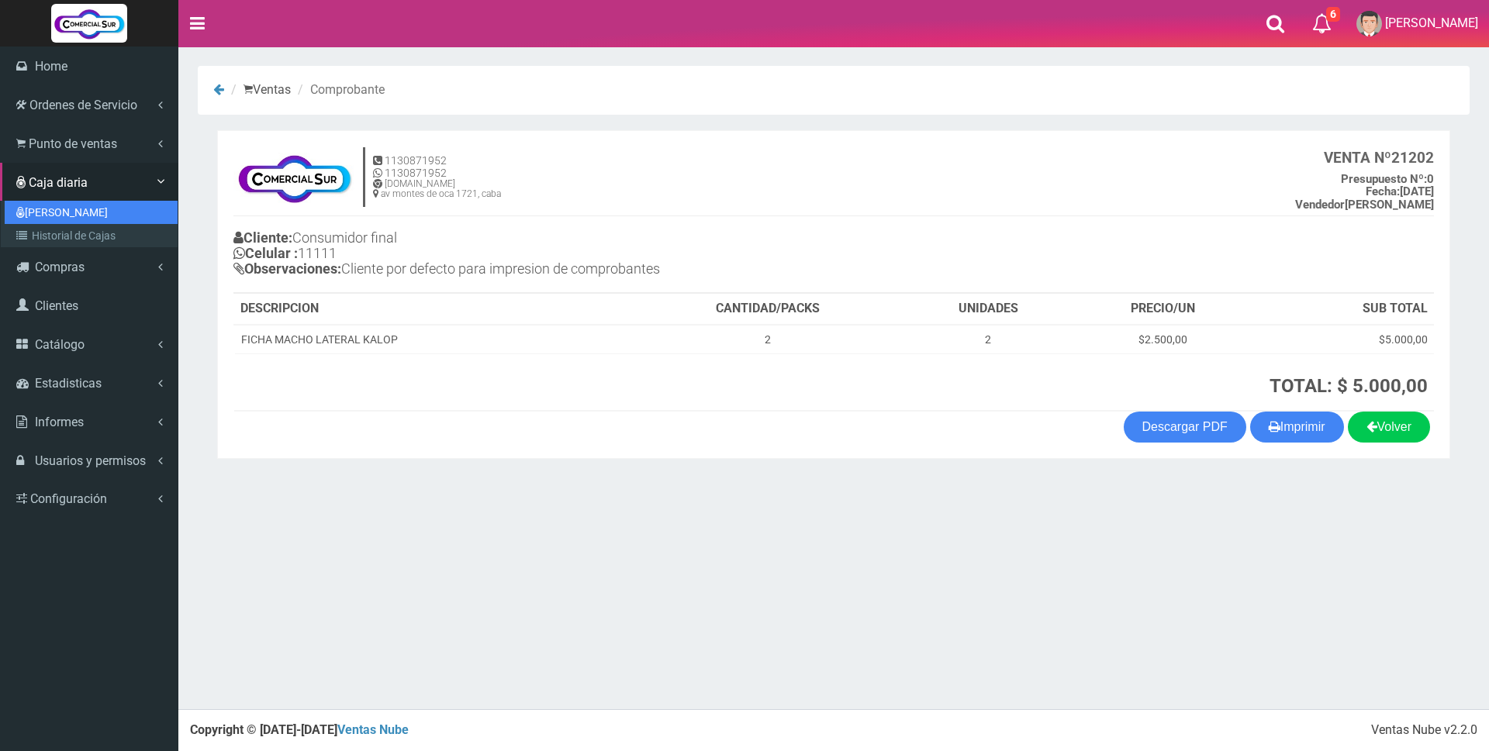
click at [68, 204] on link "[PERSON_NAME]" at bounding box center [91, 212] width 173 height 23
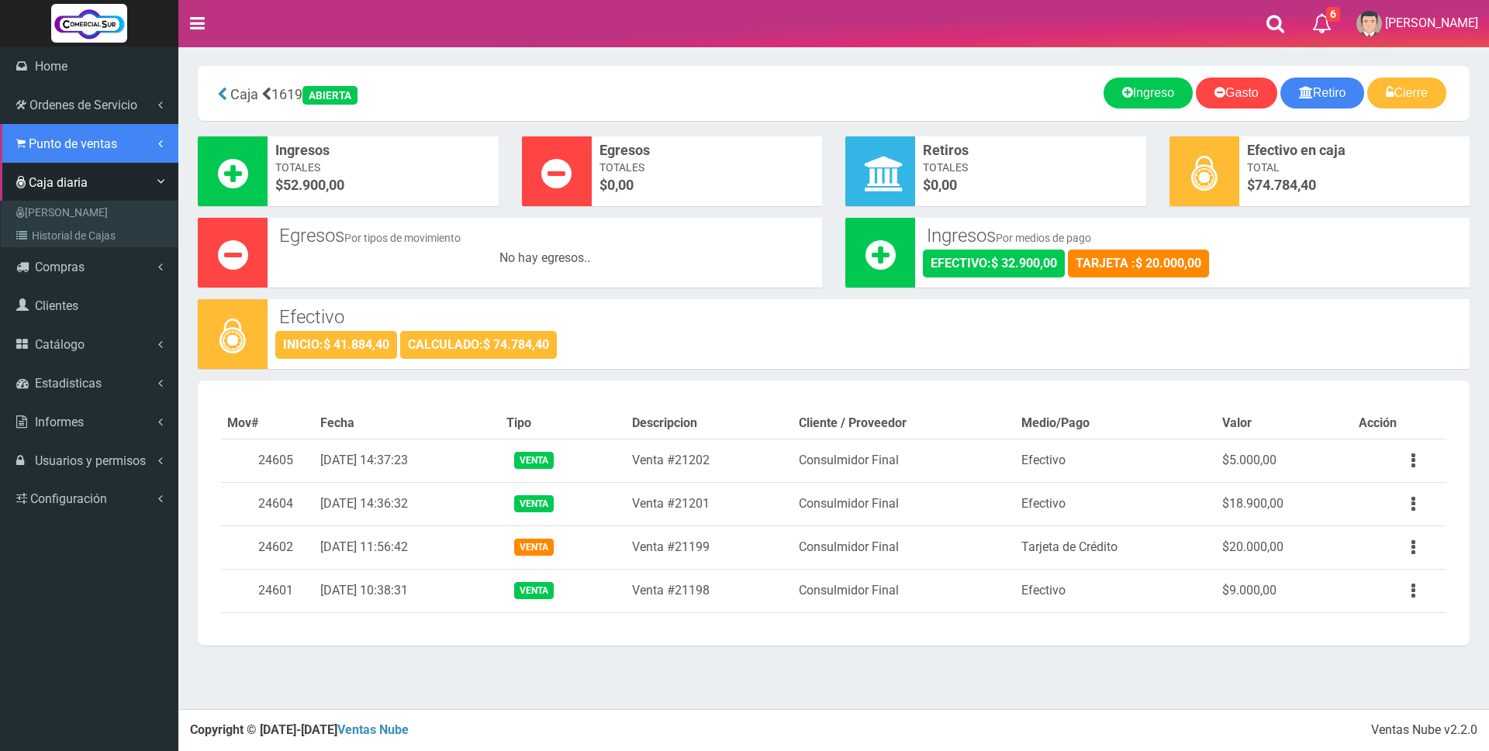
click at [66, 147] on span "Punto de ventas" at bounding box center [73, 143] width 88 height 15
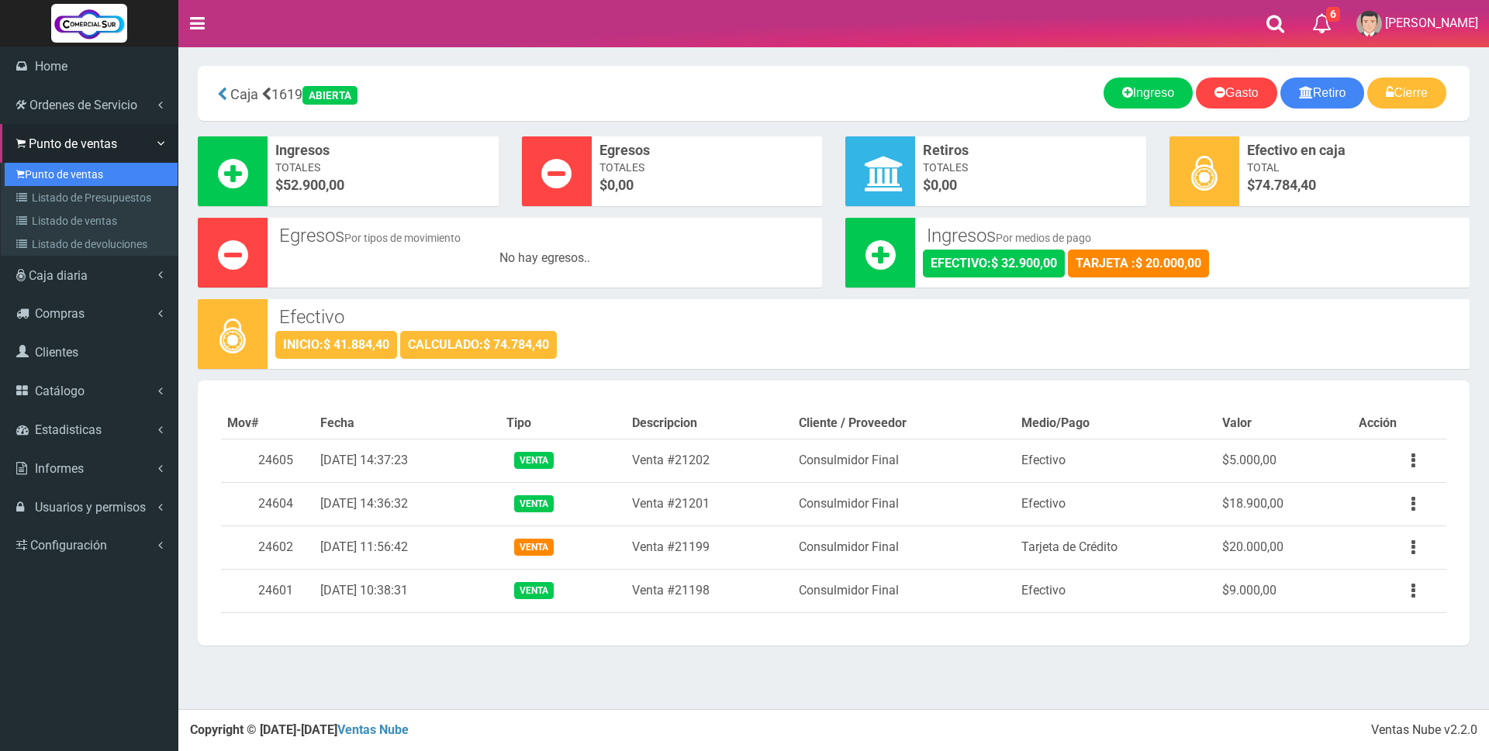
click at [66, 171] on link "Punto de ventas" at bounding box center [91, 174] width 173 height 23
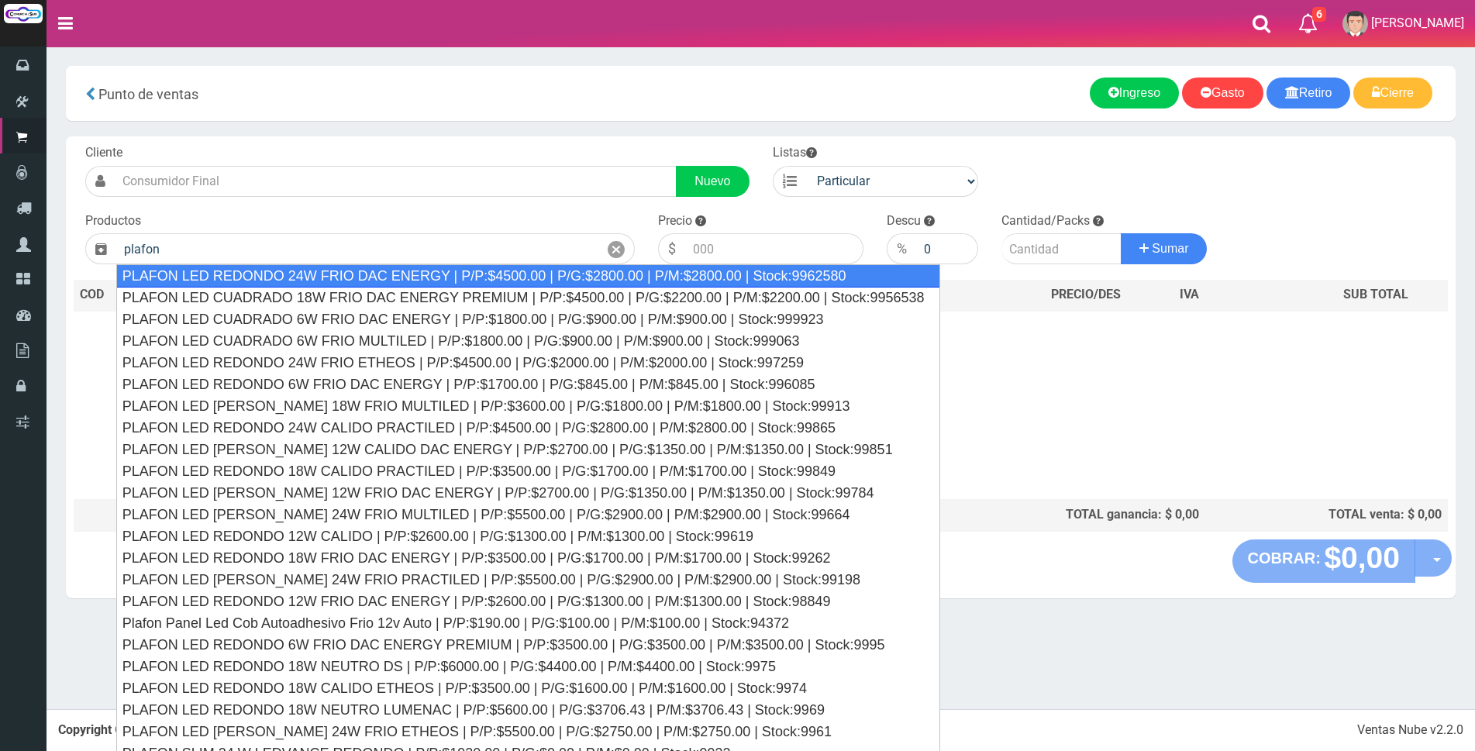
click at [453, 278] on div "PLAFON LED REDONDO 24W FRIO DAC ENERGY | P/P:$4500.00 | P/G:$2800.00 | P/M:$280…" at bounding box center [528, 275] width 824 height 23
type input "PLAFON LED REDONDO 24W FRIO DAC ENERGY | P/P:$4500.00 | P/G:$2800.00 | P/M:$280…"
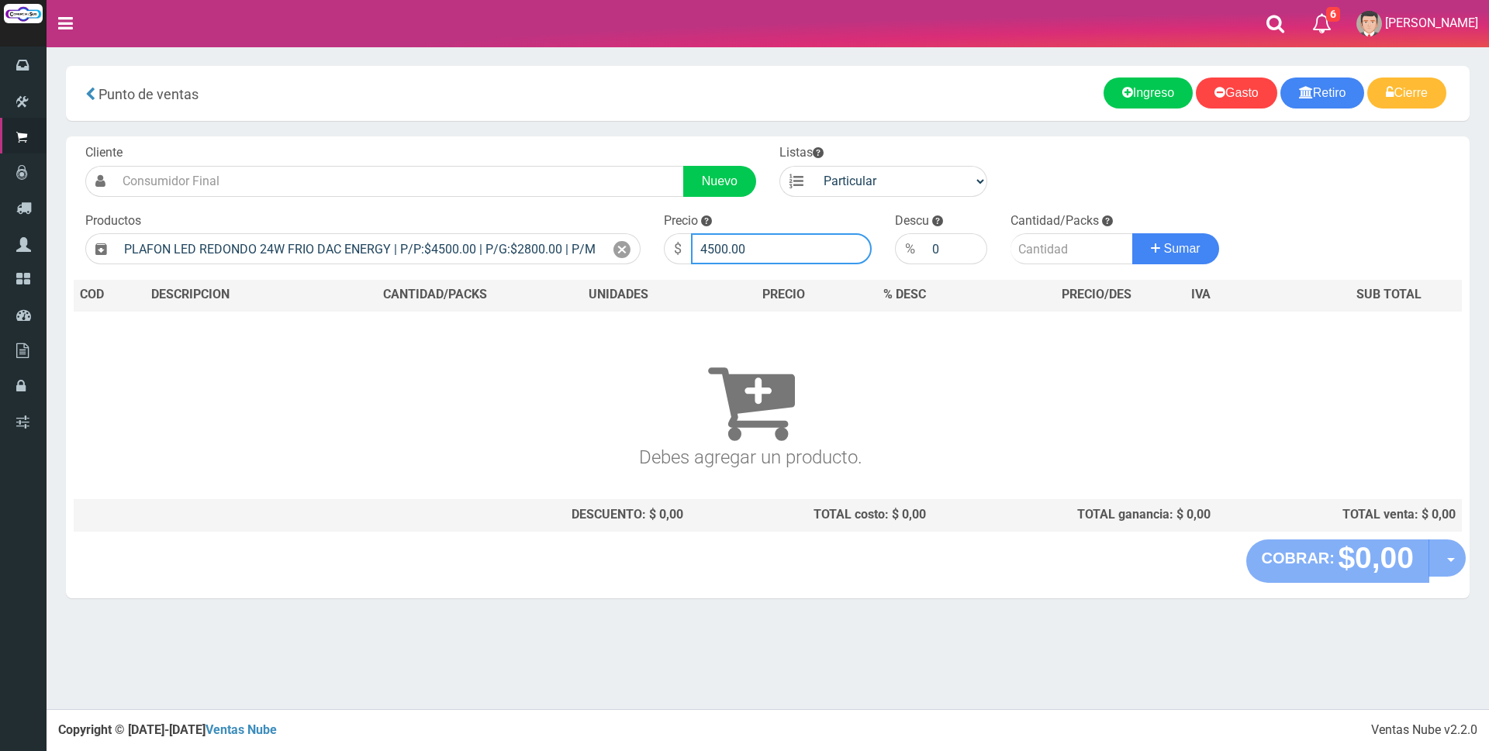
click at [795, 250] on input "4500.00" at bounding box center [781, 248] width 181 height 31
type input "4"
type input "12000"
click at [1041, 257] on input "number" at bounding box center [1071, 248] width 123 height 31
type input "1"
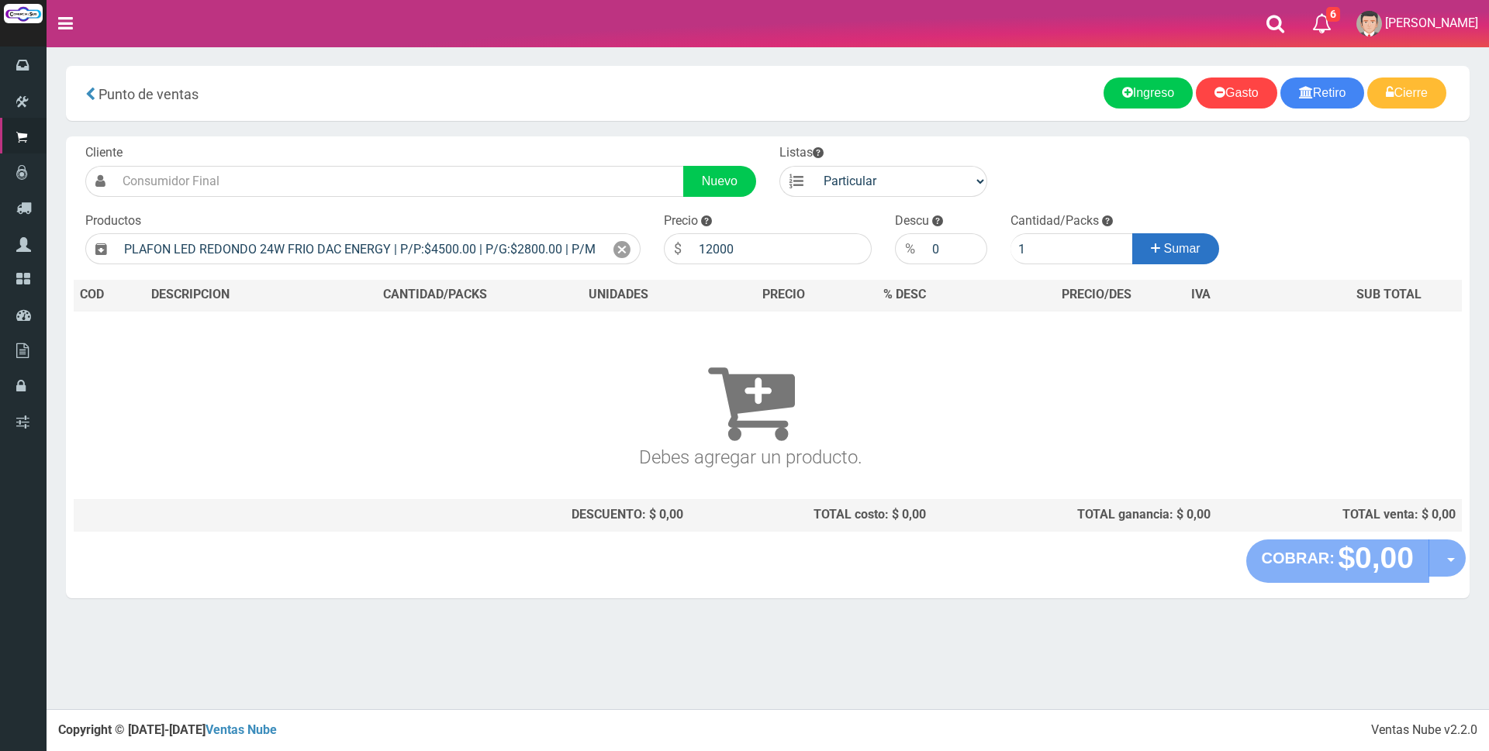
click at [1176, 249] on span "Sumar" at bounding box center [1182, 248] width 36 height 13
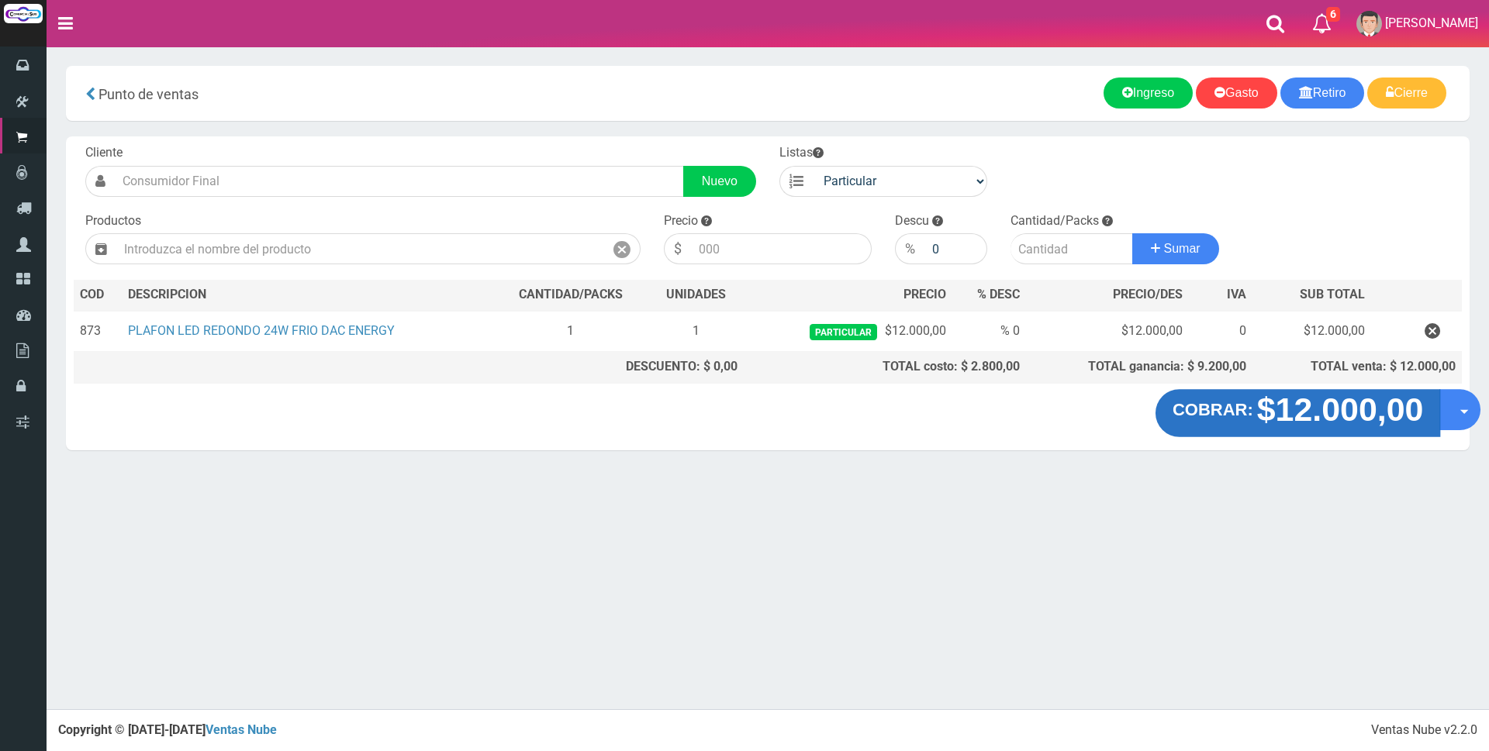
click at [1355, 412] on strong "$12.000,00" at bounding box center [1340, 410] width 167 height 36
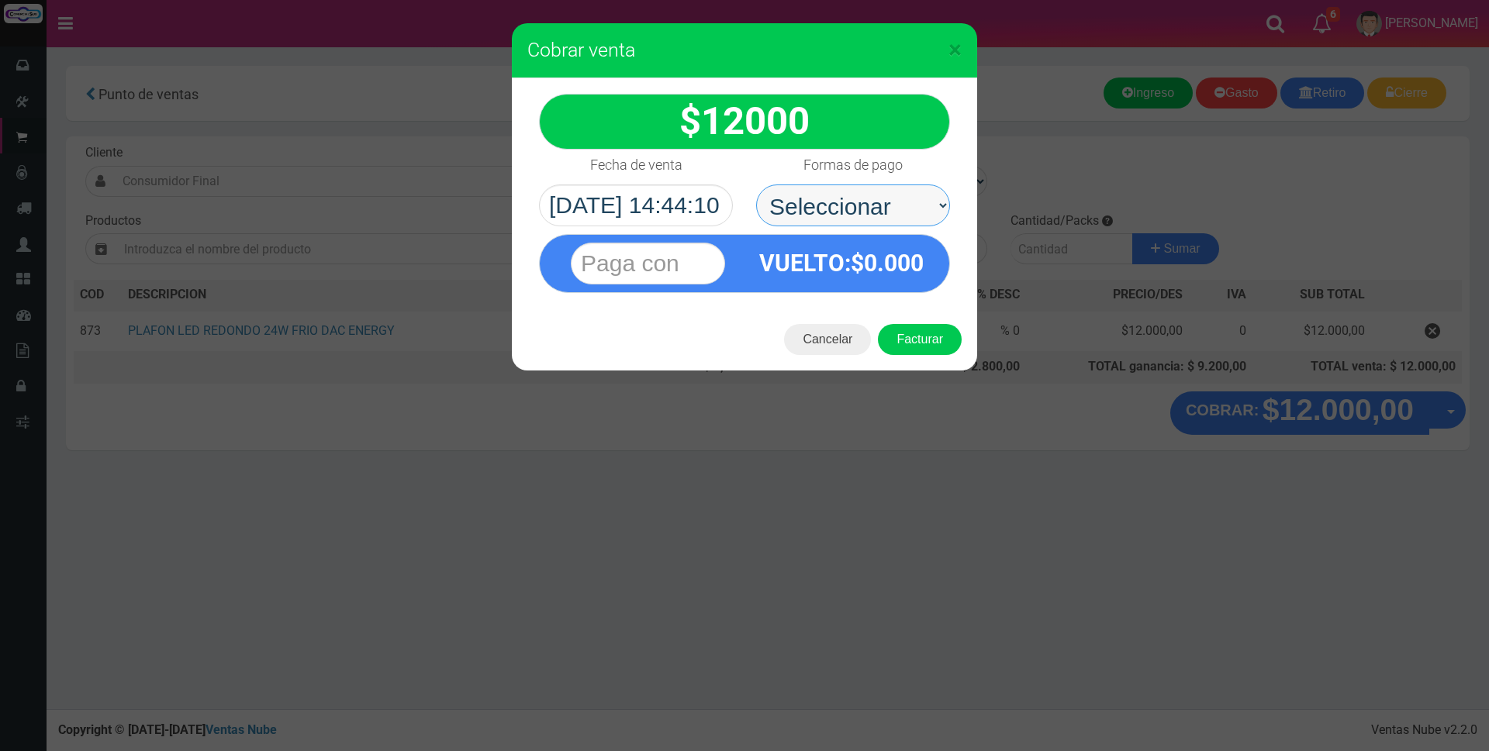
click at [854, 205] on select "Seleccionar Efectivo Tarjeta de Crédito Depósito Débito" at bounding box center [853, 206] width 194 height 42
select select "Efectivo"
click at [756, 185] on select "Seleccionar Efectivo Tarjeta de Crédito Depósito Débito" at bounding box center [853, 206] width 194 height 42
click at [701, 255] on input "text" at bounding box center [648, 264] width 154 height 42
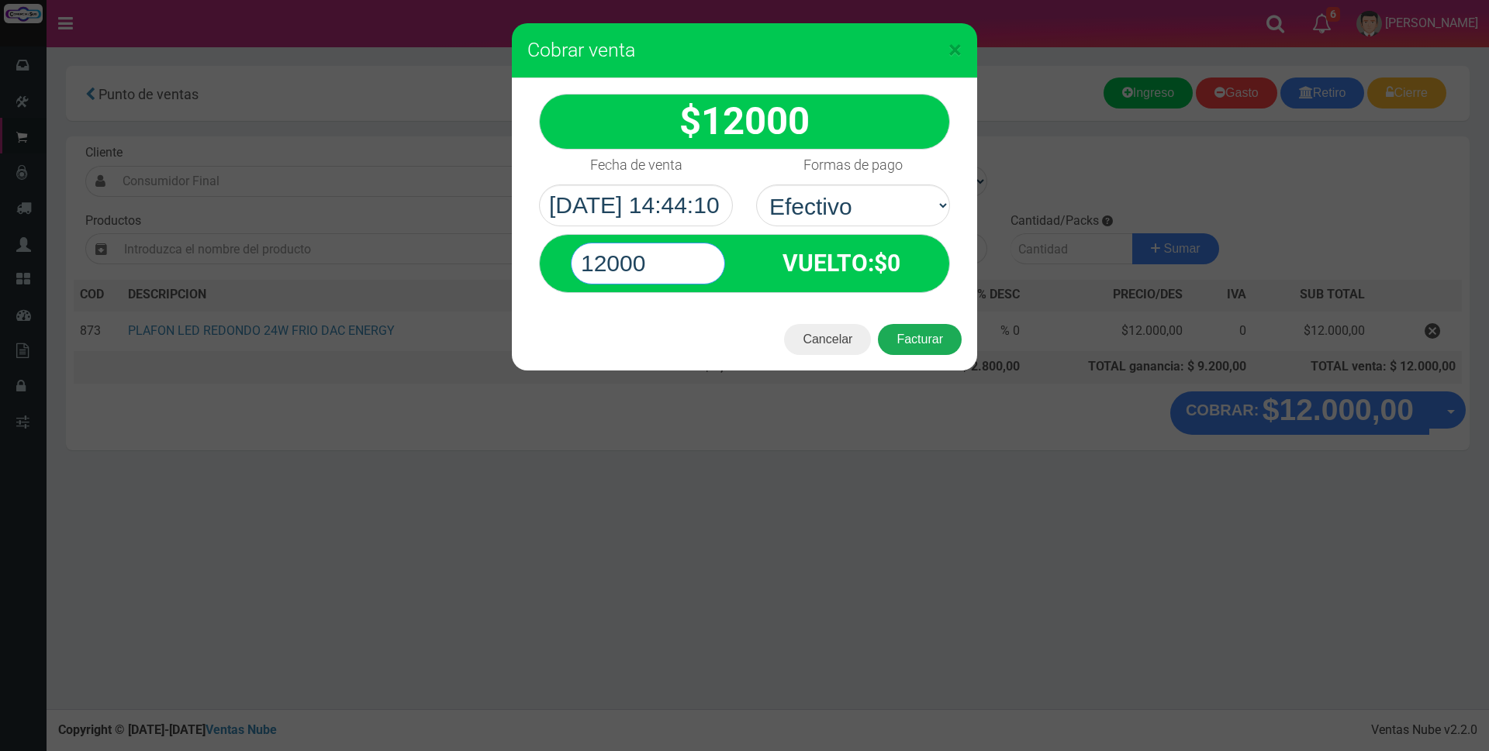
type input "12000"
click at [933, 345] on button "Facturar" at bounding box center [920, 339] width 84 height 31
